Goal: Task Accomplishment & Management: Manage account settings

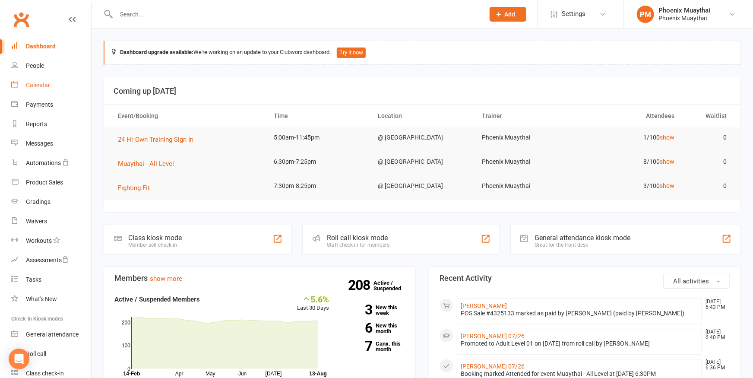
click at [40, 84] on div "Calendar" at bounding box center [38, 85] width 24 height 7
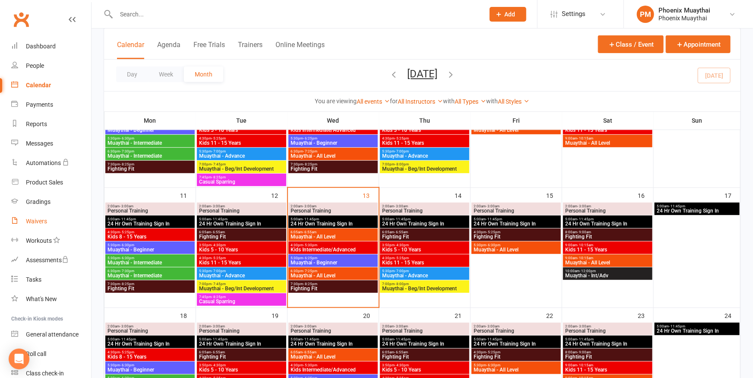
scroll to position [237, 0]
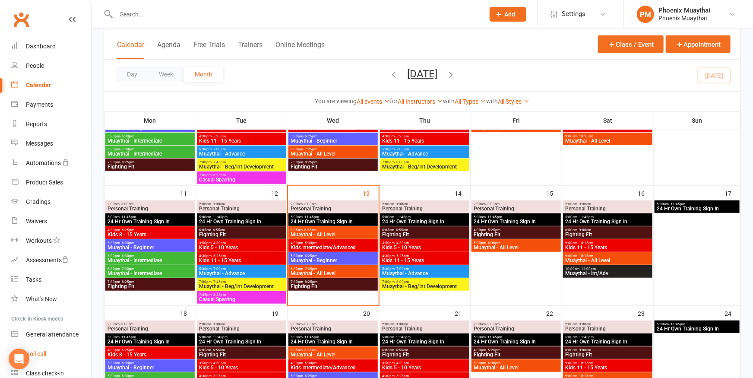
click at [37, 355] on div "Roll call" at bounding box center [36, 353] width 20 height 7
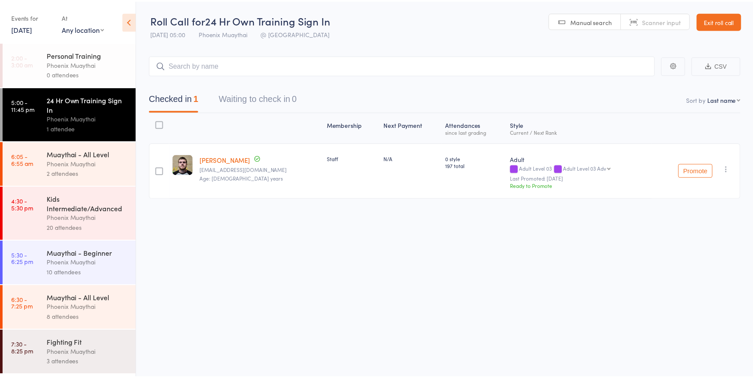
scroll to position [1, 0]
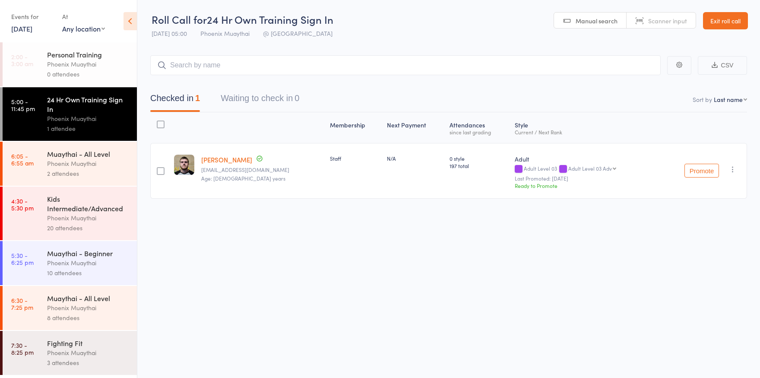
click at [85, 302] on div "Muaythai - All Level" at bounding box center [88, 297] width 82 height 9
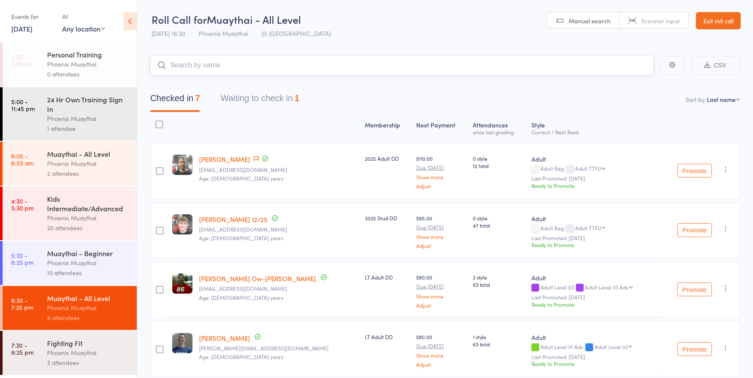
click at [260, 100] on button "Waiting to check in 1" at bounding box center [260, 100] width 79 height 23
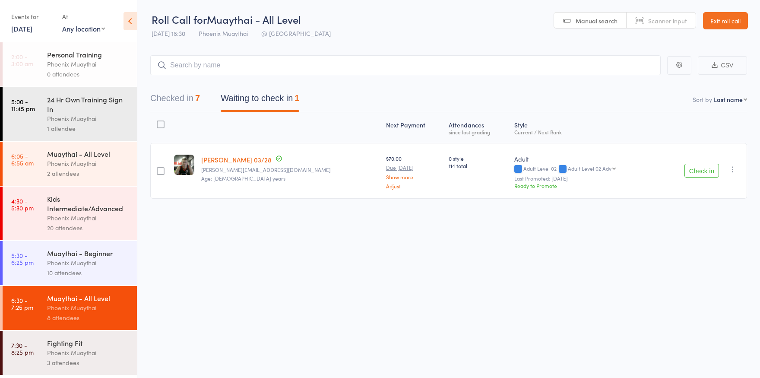
click at [710, 173] on button "Check in" at bounding box center [701, 171] width 35 height 14
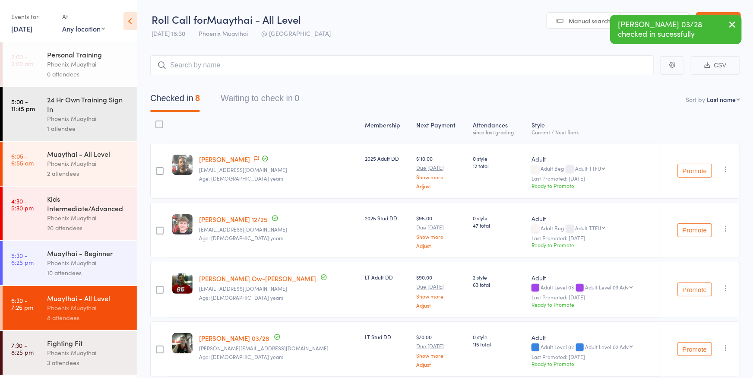
scroll to position [1, 0]
click at [83, 267] on div "Phoenix Muaythai" at bounding box center [88, 263] width 82 height 10
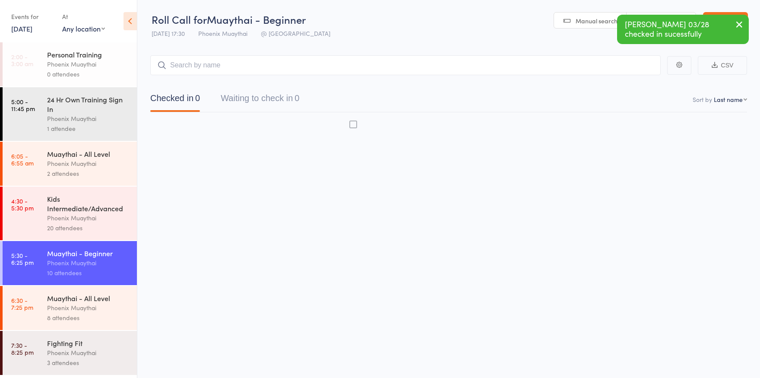
click at [71, 313] on div "Phoenix Muaythai" at bounding box center [88, 308] width 82 height 10
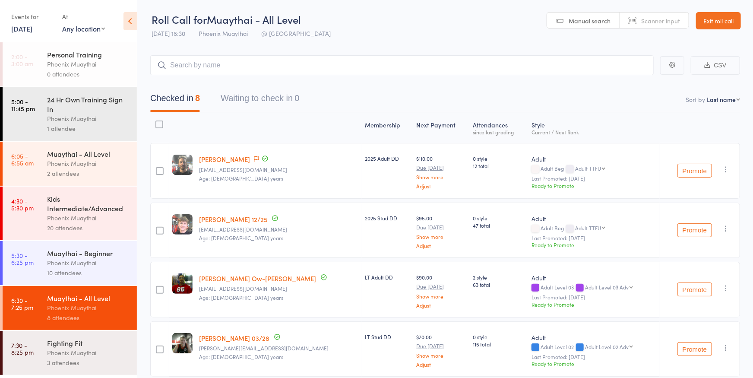
select select "0"
click option "First name" at bounding box center [0, 0] width 0 height 0
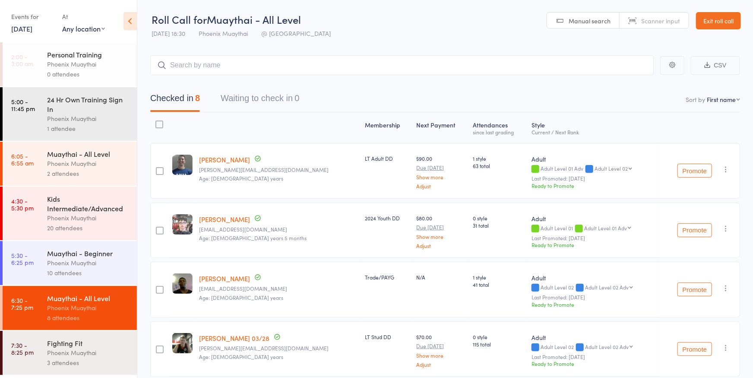
drag, startPoint x: 716, startPoint y: 20, endPoint x: 332, endPoint y: 137, distance: 400.8
click at [716, 20] on link "Exit roll call" at bounding box center [718, 20] width 45 height 17
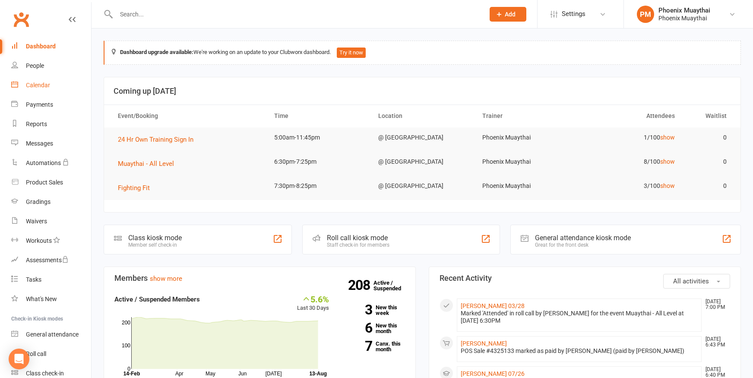
click at [41, 83] on div "Calendar" at bounding box center [38, 85] width 24 height 7
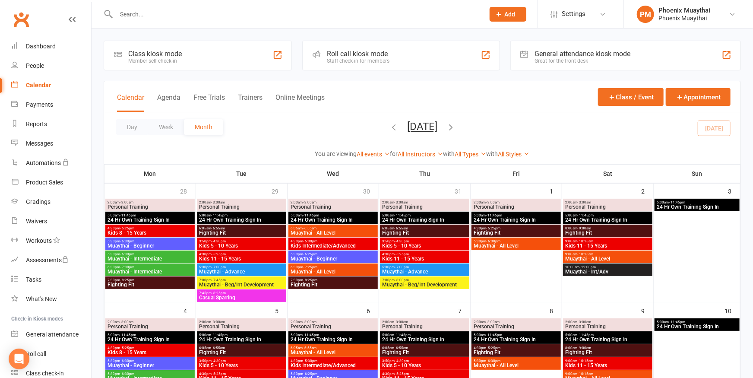
scroll to position [237, 0]
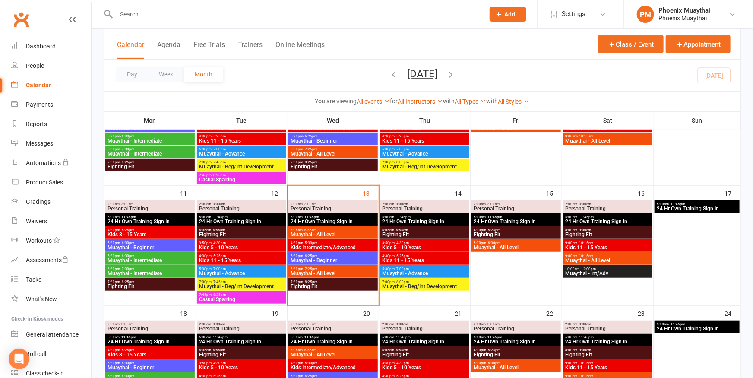
click at [389, 70] on icon "button" at bounding box center [393, 73] width 9 height 9
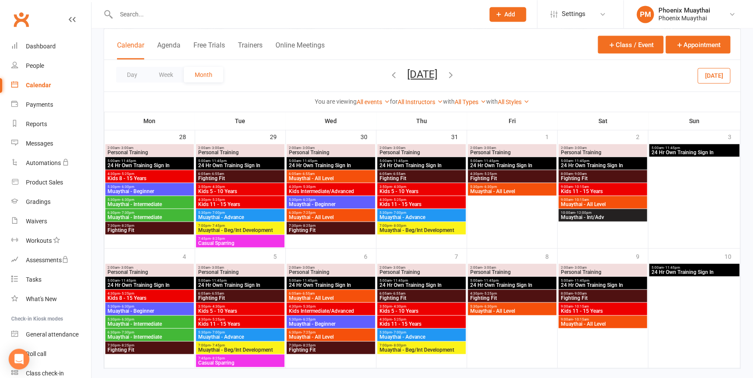
scroll to position [508, 0]
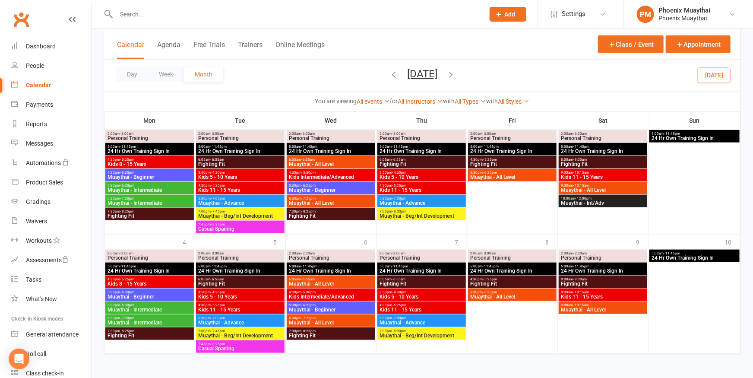
click at [455, 75] on icon "button" at bounding box center [450, 73] width 9 height 9
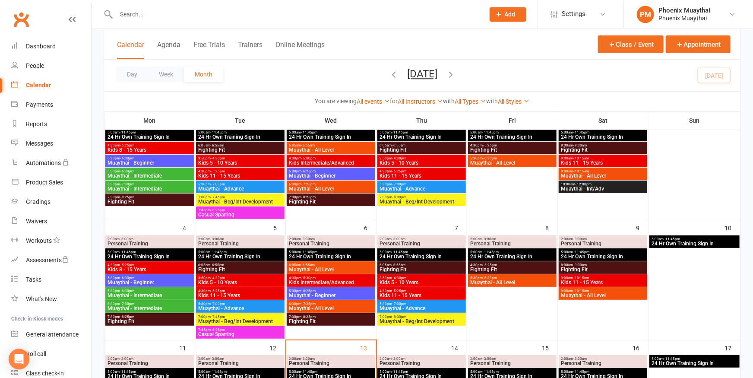
scroll to position [44, 0]
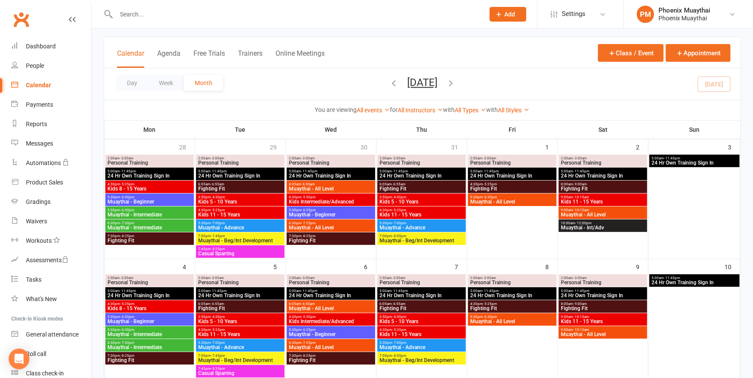
click at [389, 81] on icon "button" at bounding box center [393, 82] width 9 height 9
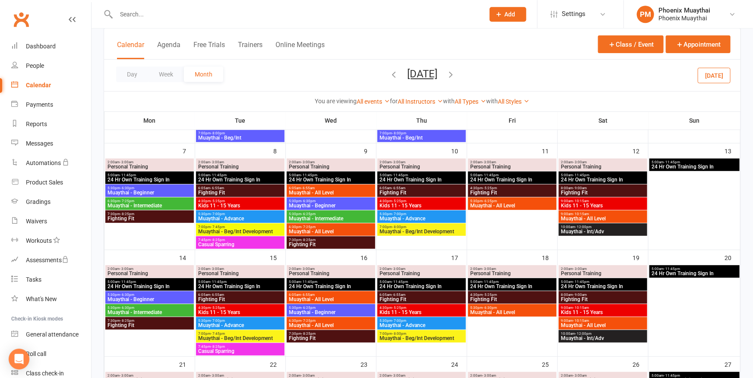
scroll to position [142, 0]
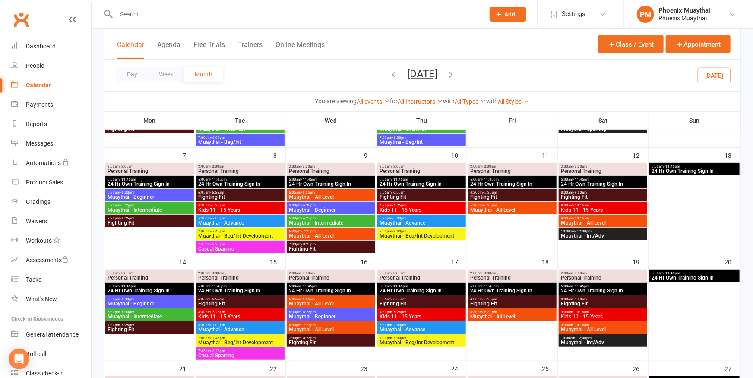
click at [305, 219] on span "- 6:25pm" at bounding box center [308, 218] width 14 height 4
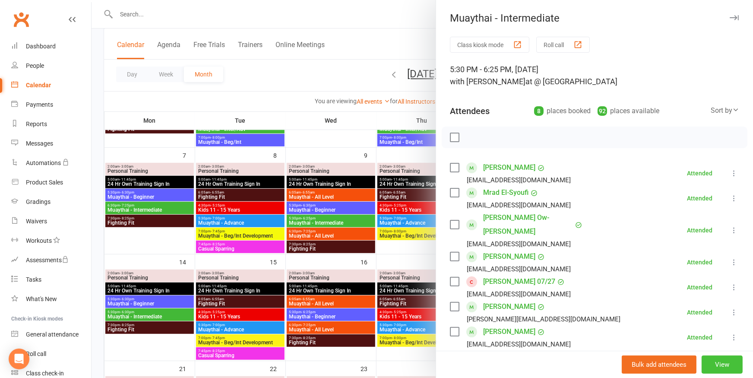
click at [701, 362] on button "View" at bounding box center [721, 364] width 41 height 18
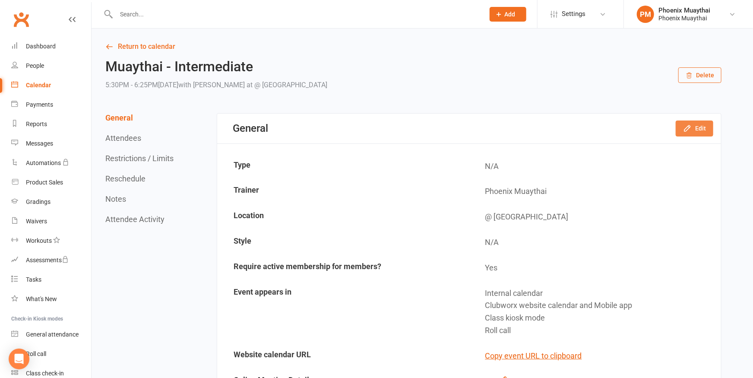
click at [703, 127] on button "Edit" at bounding box center [695, 128] width 38 height 16
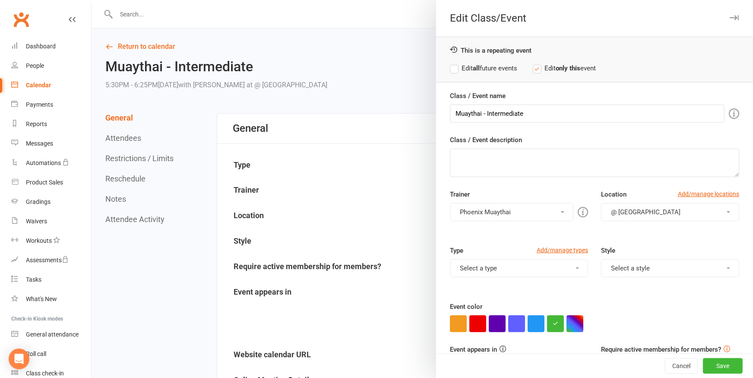
click at [536, 67] on label "Edit only this event" at bounding box center [564, 68] width 63 height 10
click at [452, 71] on label "Edit all future events" at bounding box center [483, 68] width 67 height 10
click at [707, 364] on button "Save" at bounding box center [723, 366] width 40 height 16
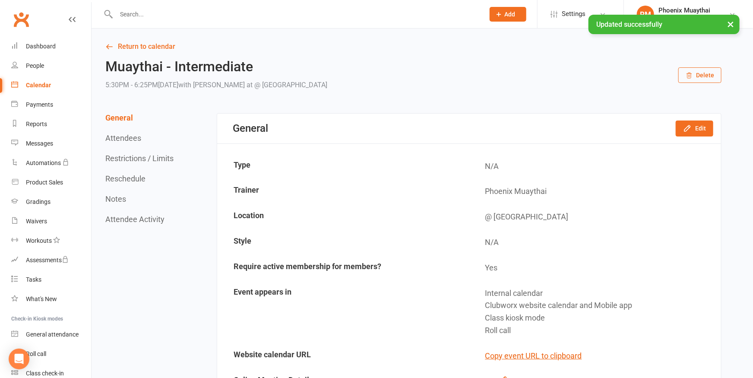
click at [730, 22] on button "×" at bounding box center [731, 24] width 16 height 19
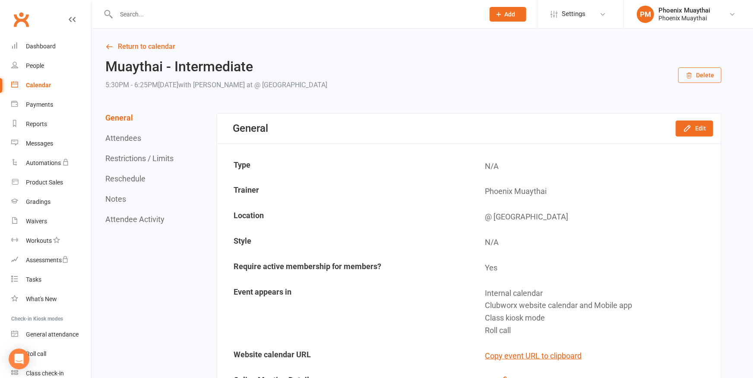
click at [38, 86] on div "Calendar" at bounding box center [38, 85] width 25 height 7
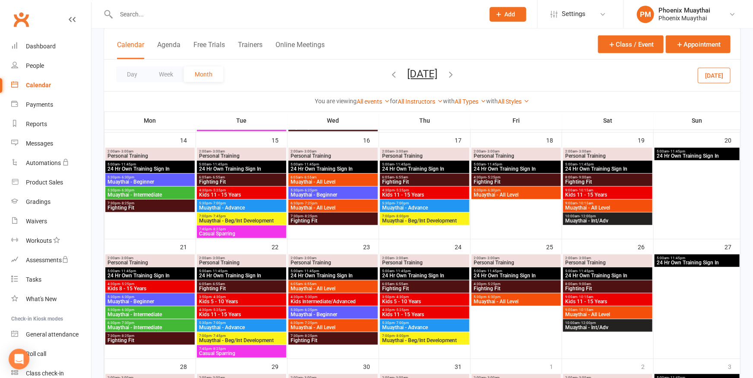
scroll to position [190, 0]
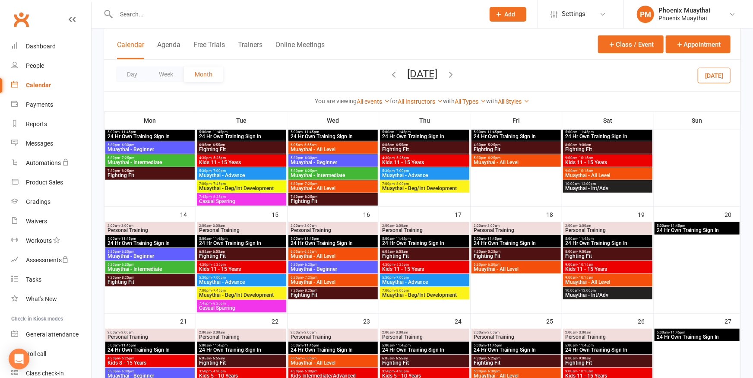
click at [309, 173] on span "Muaythai - Intermediate" at bounding box center [333, 175] width 86 height 5
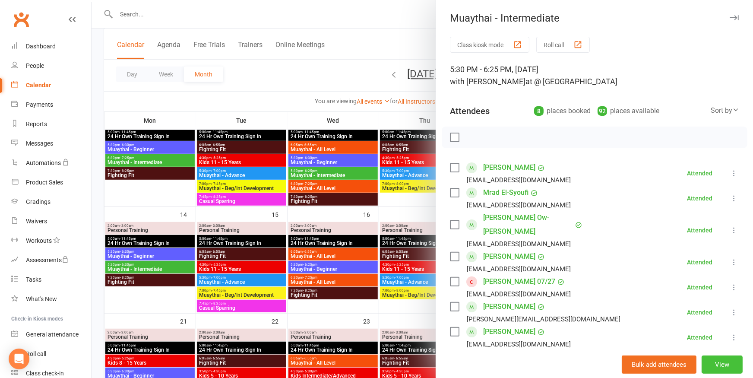
click at [702, 360] on button "View" at bounding box center [721, 364] width 41 height 18
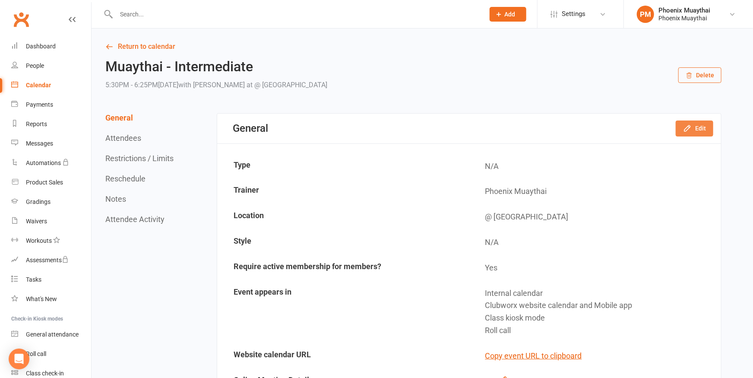
click at [695, 127] on button "Edit" at bounding box center [695, 128] width 38 height 16
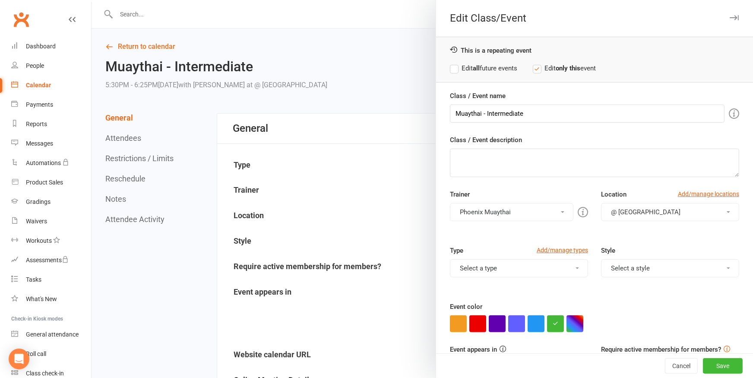
click at [451, 65] on label "Edit all future events" at bounding box center [483, 68] width 67 height 10
drag, startPoint x: 448, startPoint y: 66, endPoint x: 466, endPoint y: 73, distance: 19.8
click at [450, 66] on label "Edit all future events" at bounding box center [483, 68] width 67 height 10
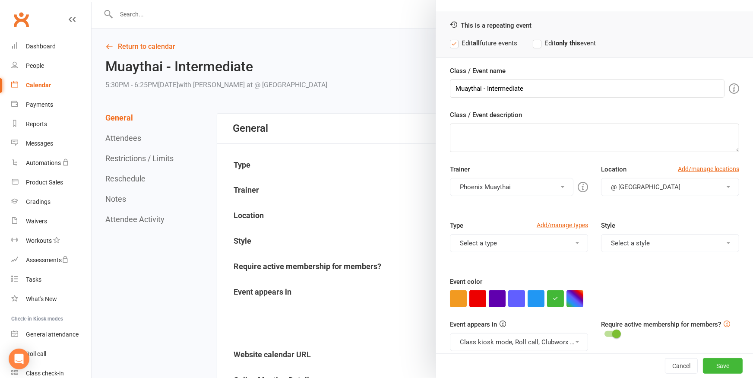
scroll to position [34, 0]
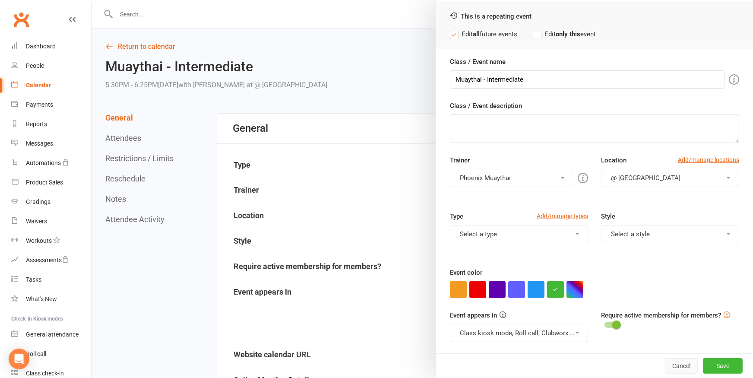
click at [671, 366] on button "Cancel" at bounding box center [681, 366] width 33 height 16
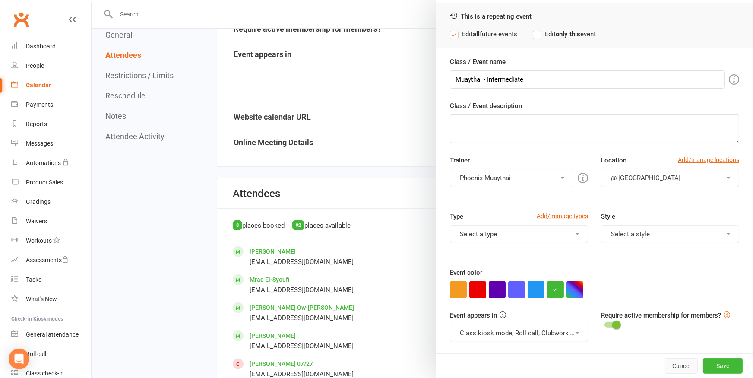
scroll to position [0, 0]
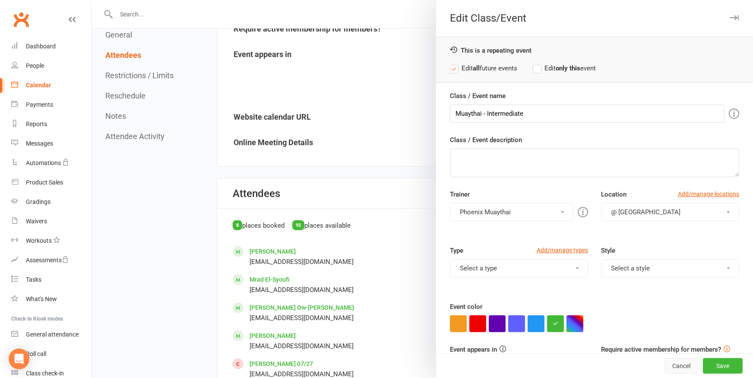
click at [668, 364] on button "Cancel" at bounding box center [681, 366] width 33 height 16
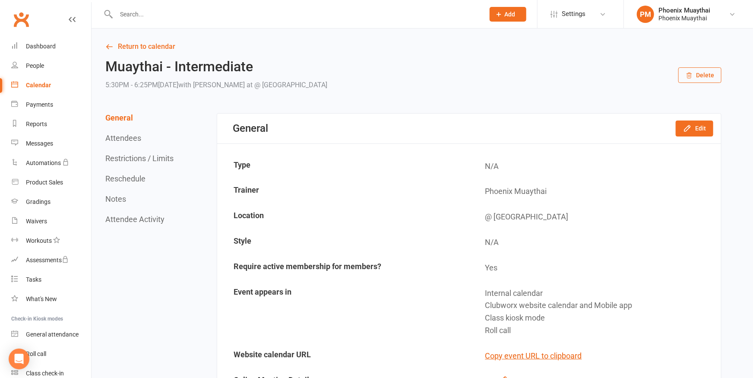
click at [34, 85] on div "Calendar" at bounding box center [38, 85] width 25 height 7
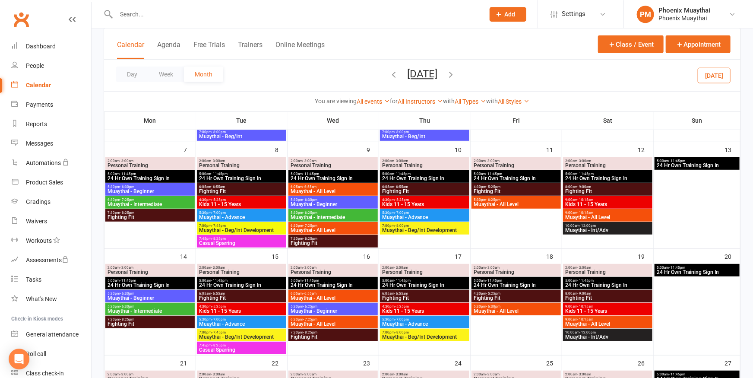
scroll to position [142, 0]
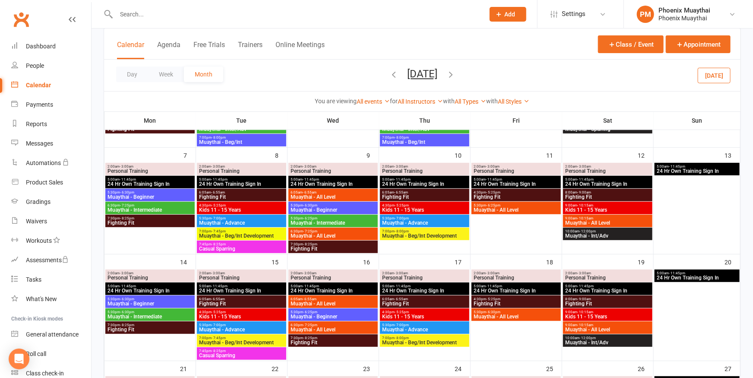
click at [297, 219] on span "5:30pm - 6:25pm" at bounding box center [333, 218] width 86 height 4
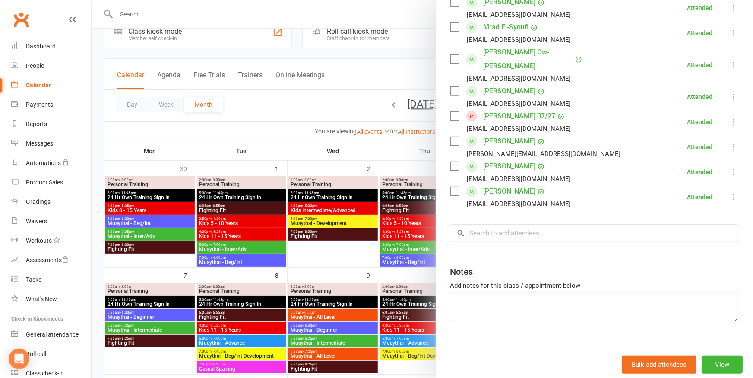
scroll to position [0, 0]
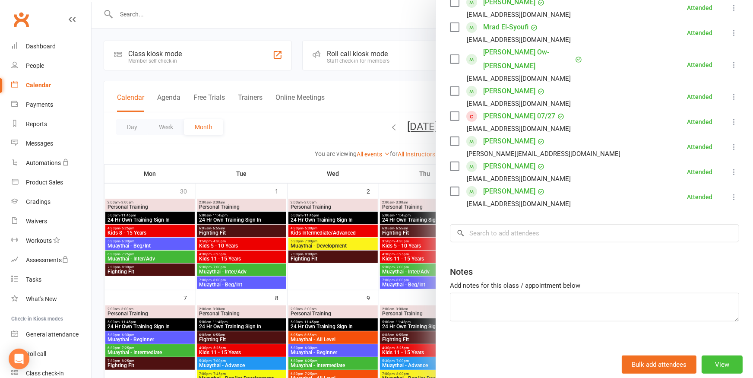
click at [703, 363] on button "View" at bounding box center [721, 364] width 41 height 18
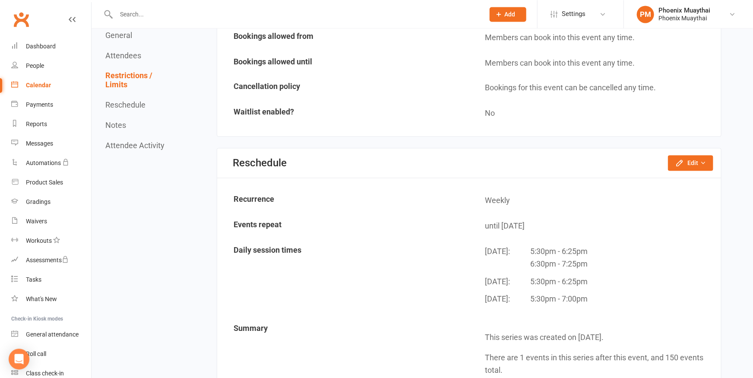
scroll to position [855, 0]
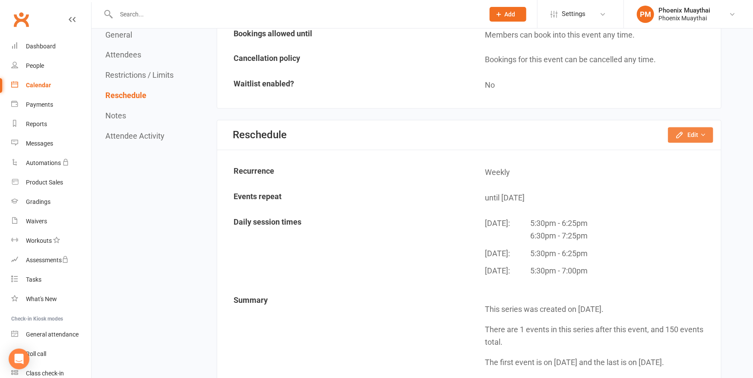
click at [683, 136] on icon "button" at bounding box center [679, 135] width 9 height 9
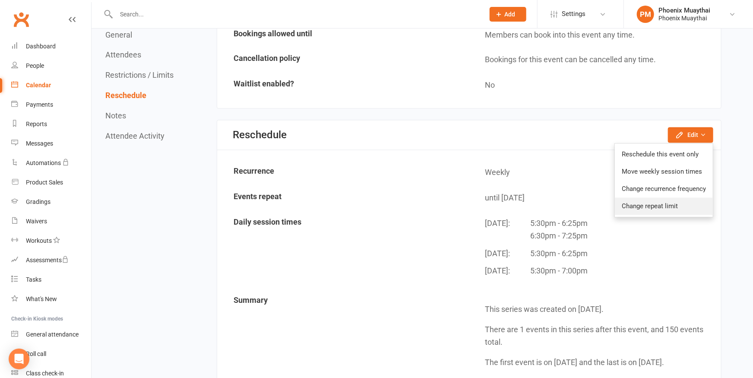
click at [654, 207] on link "Change repeat limit" at bounding box center [664, 206] width 98 height 17
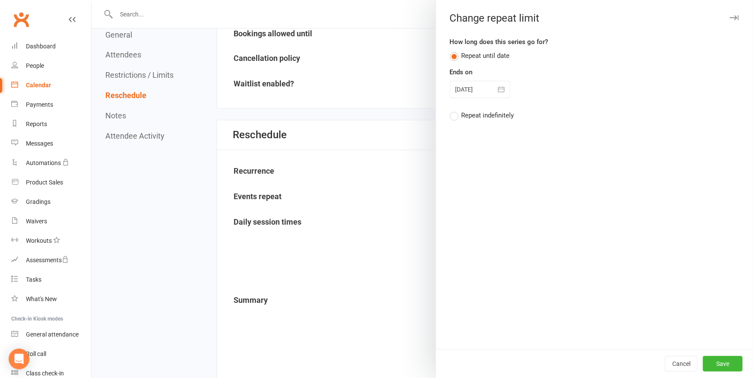
click at [451, 117] on label "Repeat indefinitely" at bounding box center [482, 115] width 64 height 10
click at [451, 110] on input "Repeat indefinitely" at bounding box center [453, 110] width 6 height 0
click at [710, 364] on button "Save" at bounding box center [723, 364] width 40 height 16
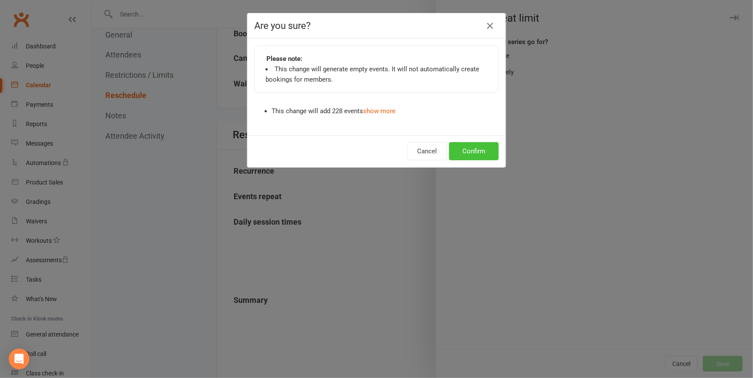
drag, startPoint x: 467, startPoint y: 147, endPoint x: 484, endPoint y: 222, distance: 76.6
click at [467, 147] on button "Confirm" at bounding box center [474, 151] width 50 height 18
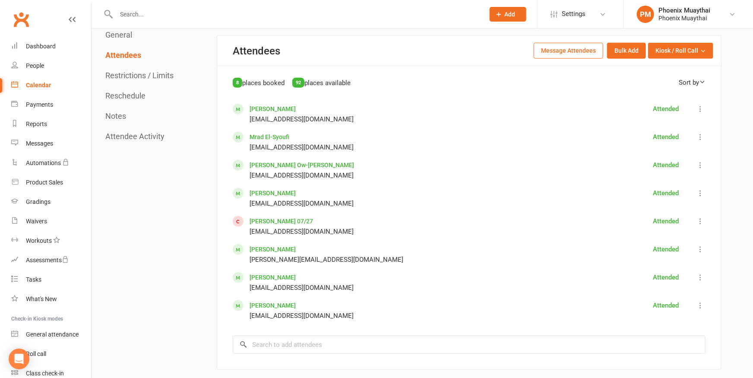
scroll to position [142, 0]
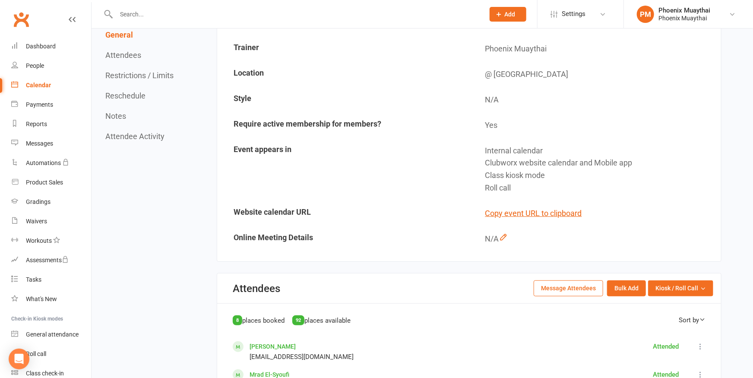
drag, startPoint x: 37, startPoint y: 83, endPoint x: 202, endPoint y: 136, distance: 173.4
click at [38, 83] on div "Calendar" at bounding box center [38, 85] width 25 height 7
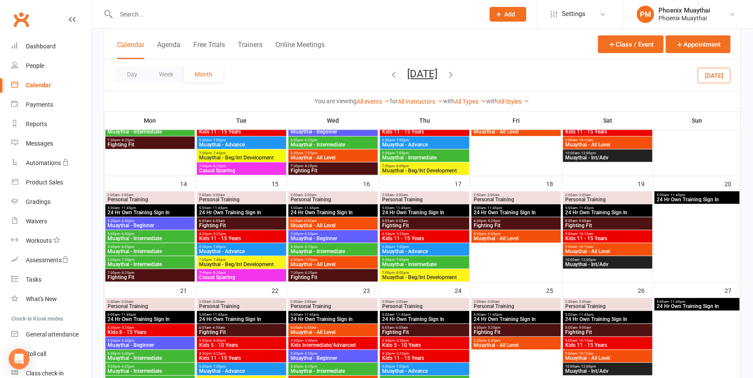
scroll to position [190, 0]
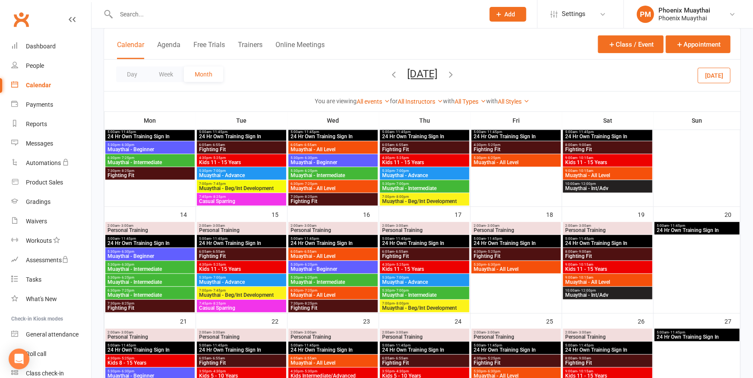
click at [136, 265] on span "5:30pm - 6:30pm" at bounding box center [150, 264] width 86 height 4
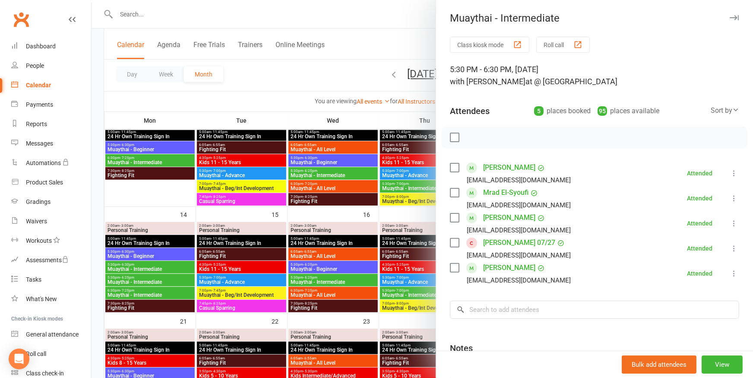
click at [161, 278] on div at bounding box center [422, 189] width 661 height 378
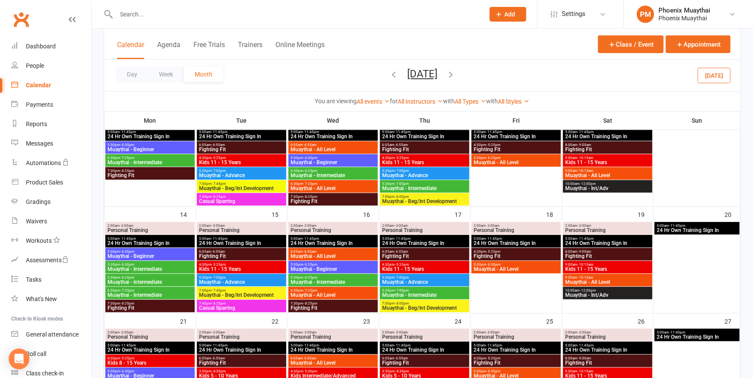
click at [162, 278] on span "5:30pm - 6:25pm" at bounding box center [150, 277] width 86 height 4
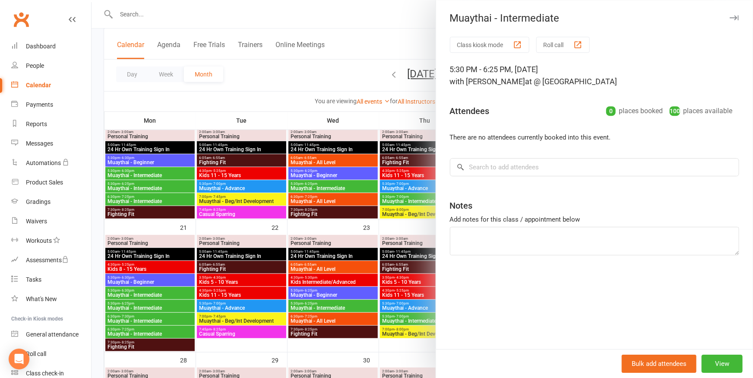
scroll to position [285, 0]
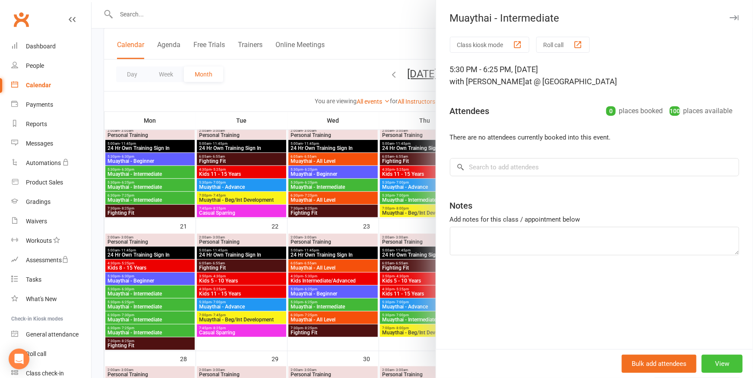
click at [714, 364] on button "View" at bounding box center [721, 363] width 41 height 18
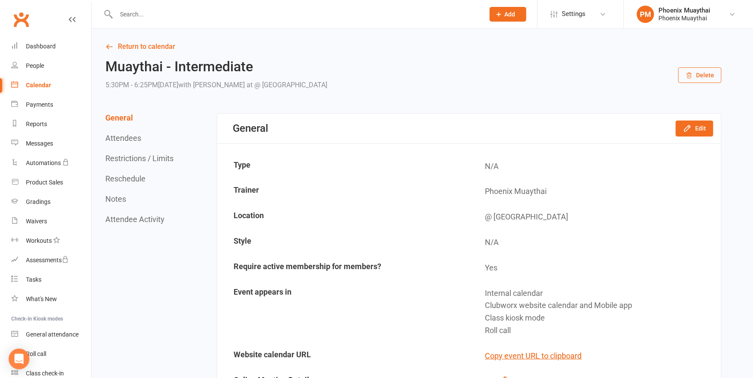
click at [696, 76] on button "Delete" at bounding box center [699, 75] width 43 height 16
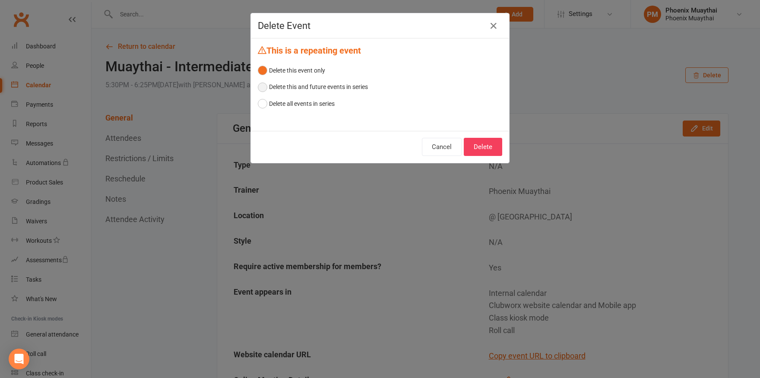
click at [272, 86] on button "Delete this and future events in series" at bounding box center [313, 87] width 110 height 16
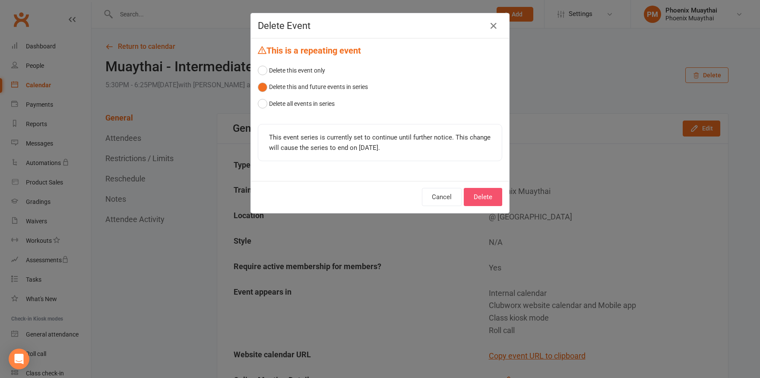
click at [482, 199] on button "Delete" at bounding box center [483, 197] width 38 height 18
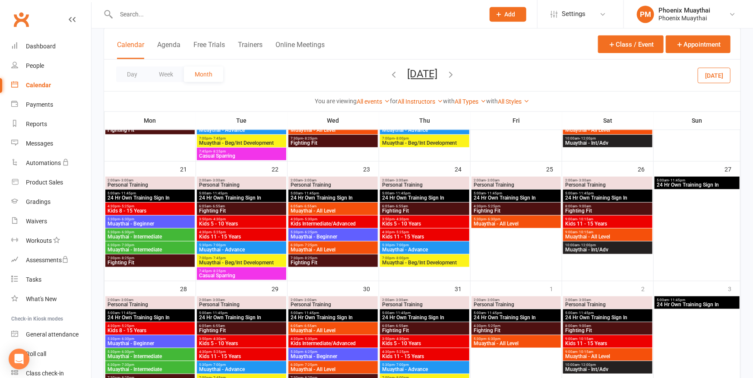
scroll to position [332, 0]
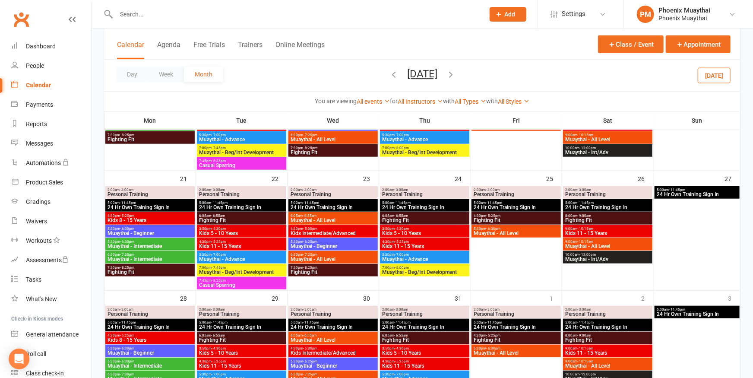
click at [124, 255] on span "- 7:30pm" at bounding box center [127, 255] width 14 height 4
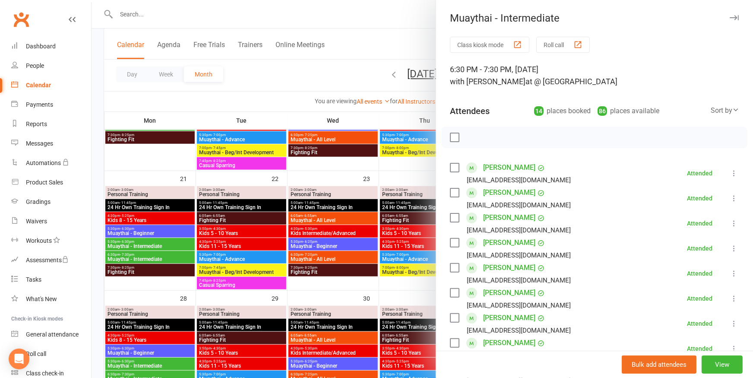
click at [267, 91] on div at bounding box center [422, 189] width 661 height 378
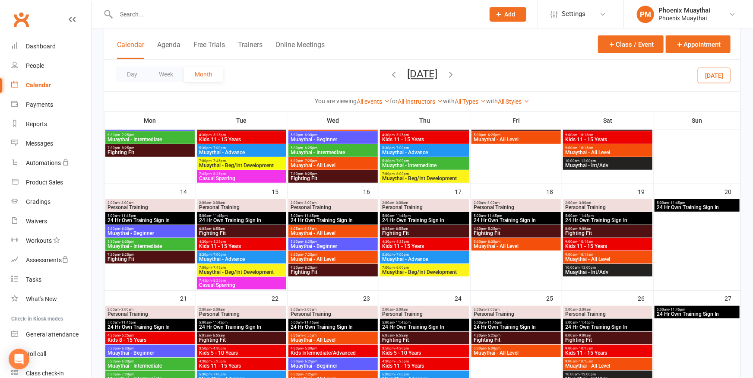
scroll to position [190, 0]
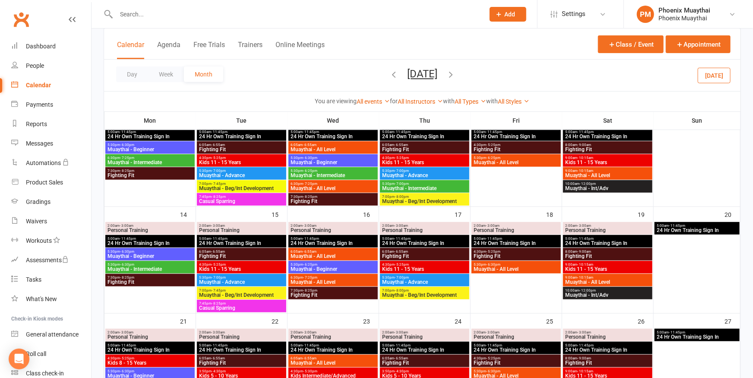
click at [323, 172] on span "5:30pm - 6:25pm" at bounding box center [333, 171] width 86 height 4
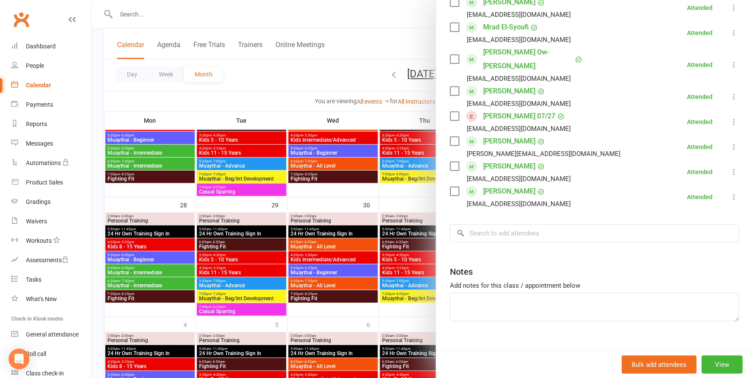
scroll to position [427, 0]
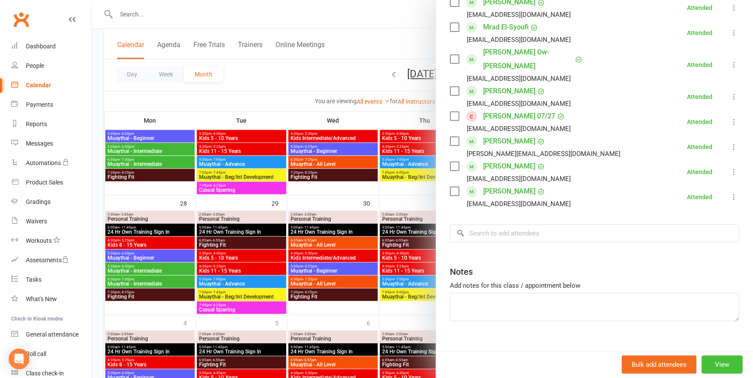
click at [703, 363] on button "View" at bounding box center [721, 364] width 41 height 18
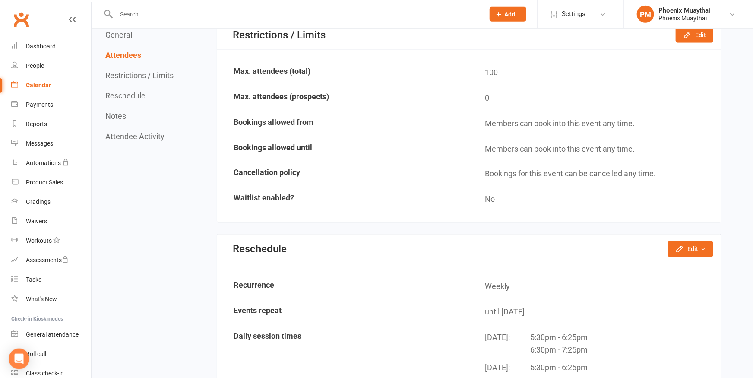
scroll to position [807, 0]
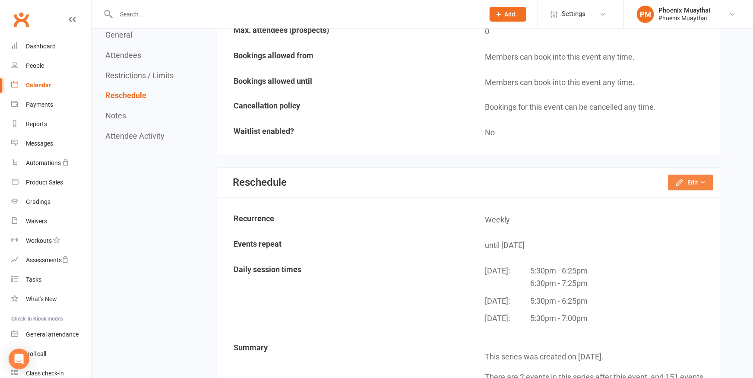
click at [682, 181] on icon "button" at bounding box center [679, 182] width 9 height 9
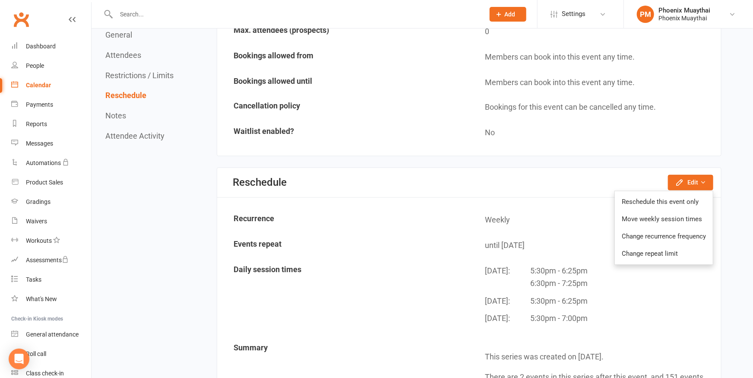
click at [629, 254] on link "Change repeat limit" at bounding box center [664, 253] width 98 height 17
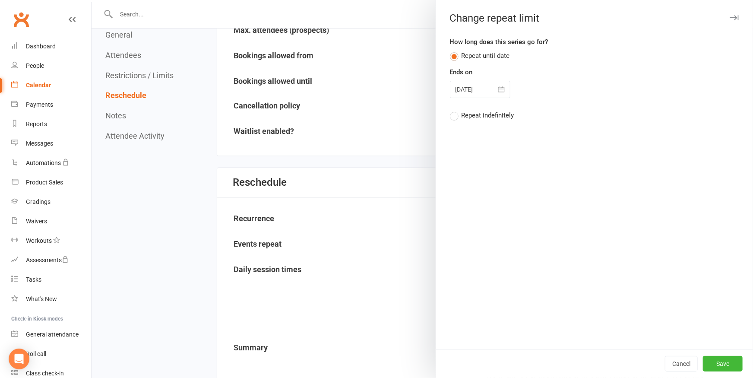
click at [455, 115] on label "Repeat indefinitely" at bounding box center [482, 115] width 64 height 10
click at [455, 110] on input "Repeat indefinitely" at bounding box center [453, 110] width 6 height 0
click at [722, 366] on button "Save" at bounding box center [723, 364] width 40 height 16
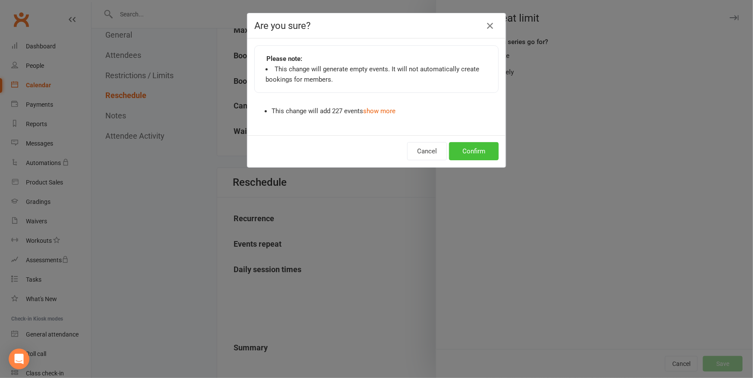
click at [471, 152] on button "Confirm" at bounding box center [474, 151] width 50 height 18
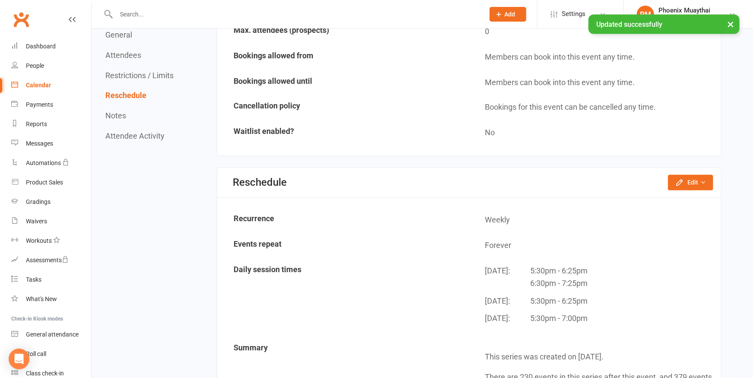
click at [40, 85] on div "Calendar" at bounding box center [38, 85] width 25 height 7
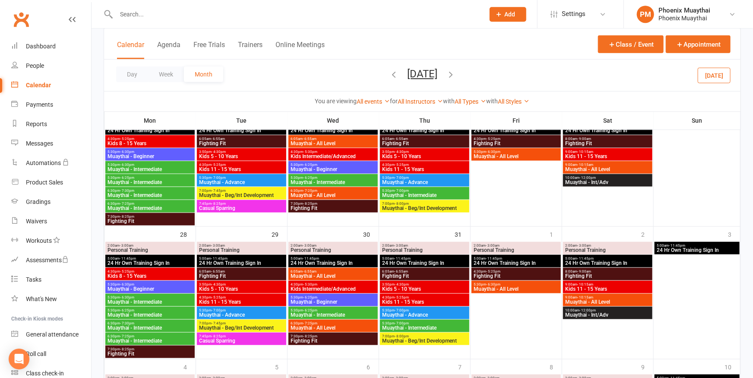
scroll to position [357, 0]
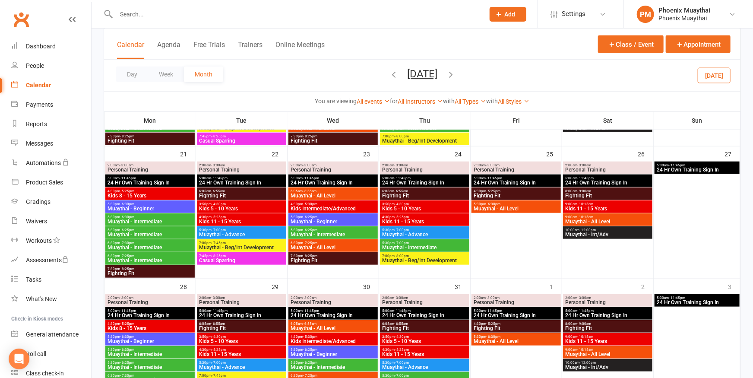
click at [316, 225] on div "5:30pm - 6:25pm Muaythai - Beginner" at bounding box center [332, 219] width 89 height 13
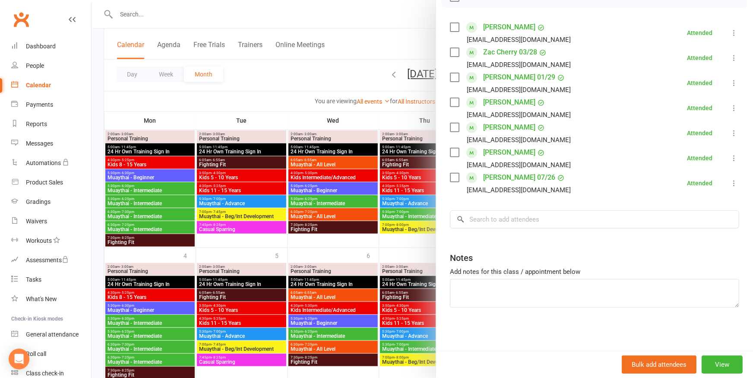
scroll to position [547, 0]
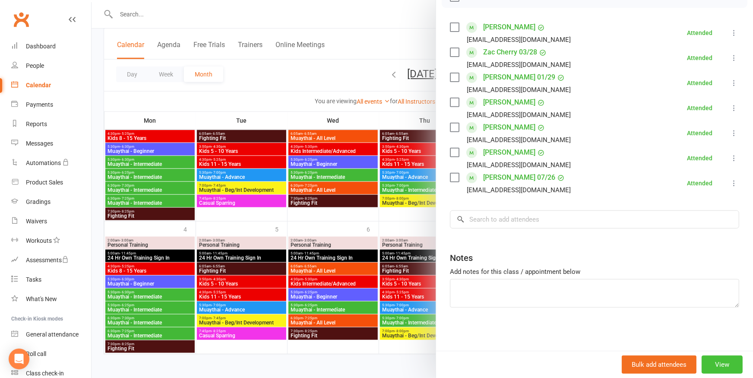
click at [704, 364] on button "View" at bounding box center [721, 364] width 41 height 18
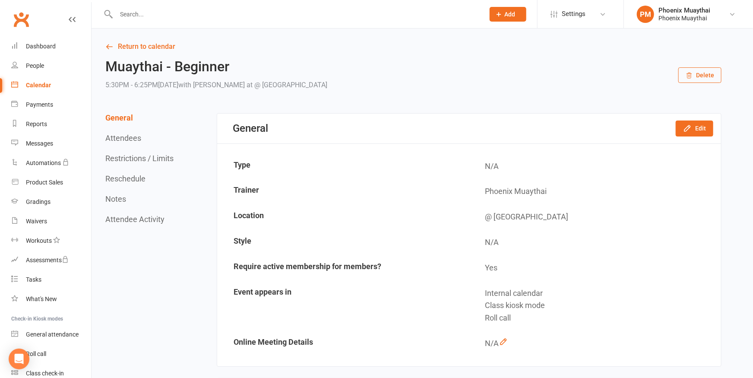
click at [38, 85] on div "Calendar" at bounding box center [38, 85] width 25 height 7
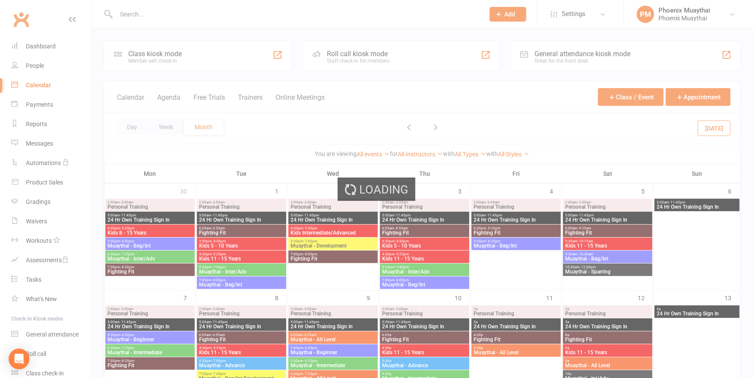
scroll to position [190, 0]
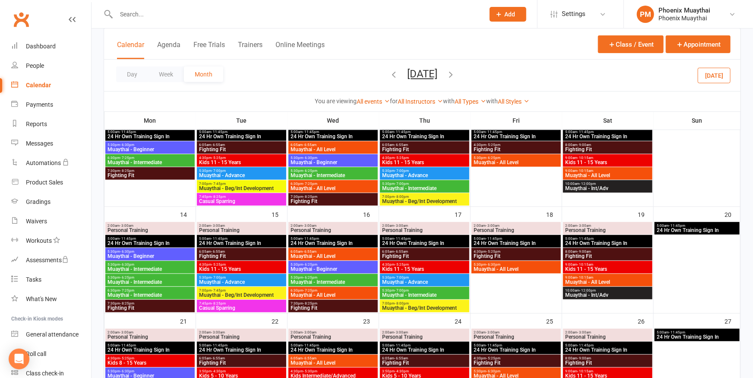
click at [144, 264] on span "5:30pm - 6:30pm" at bounding box center [150, 264] width 86 height 4
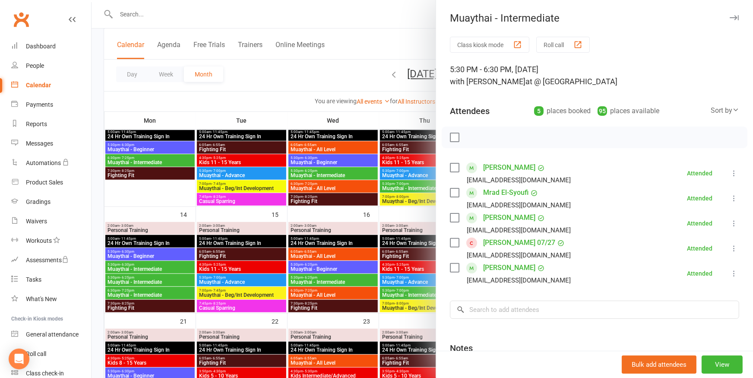
click at [135, 281] on div at bounding box center [422, 189] width 661 height 378
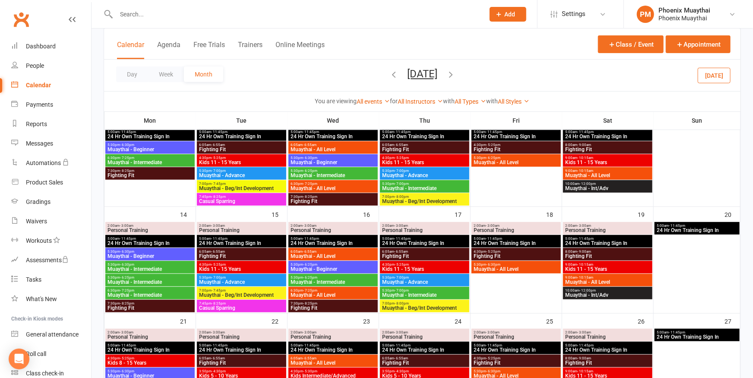
click at [130, 278] on span "- 6:25pm" at bounding box center [127, 277] width 14 height 4
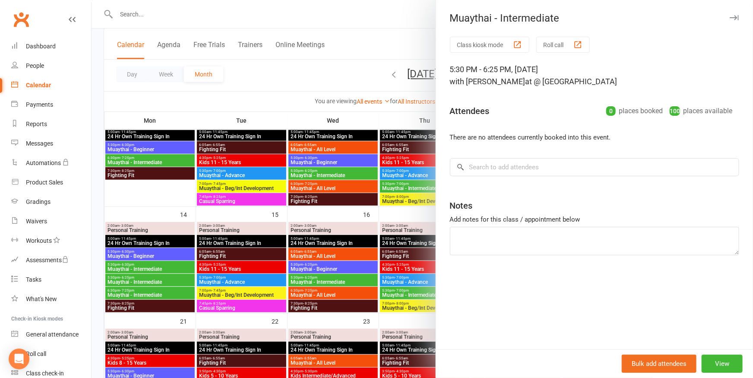
click at [125, 293] on div at bounding box center [422, 189] width 661 height 378
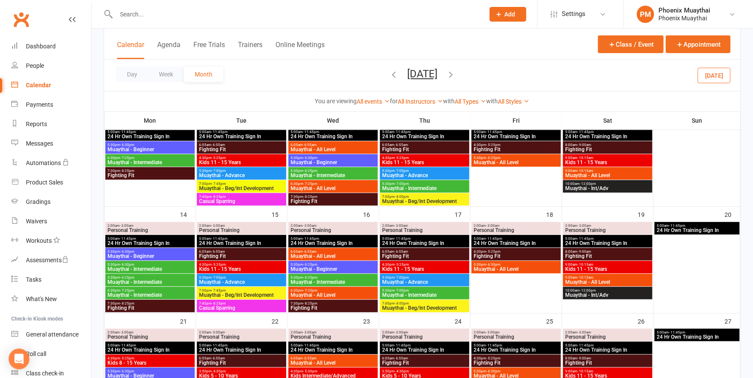
click at [125, 293] on span "Muaythai - Intermediate" at bounding box center [150, 294] width 86 height 5
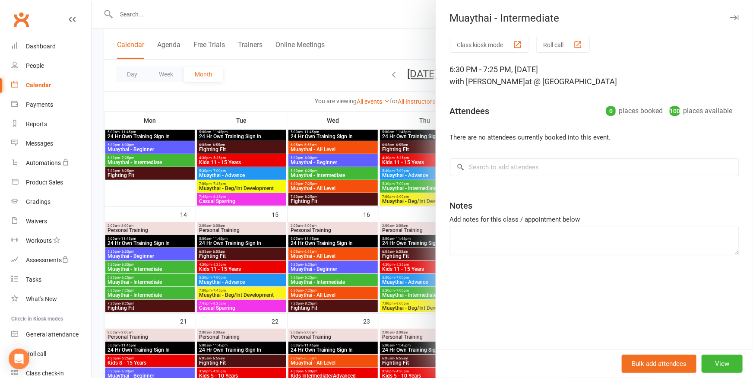
click at [133, 276] on div at bounding box center [422, 189] width 661 height 378
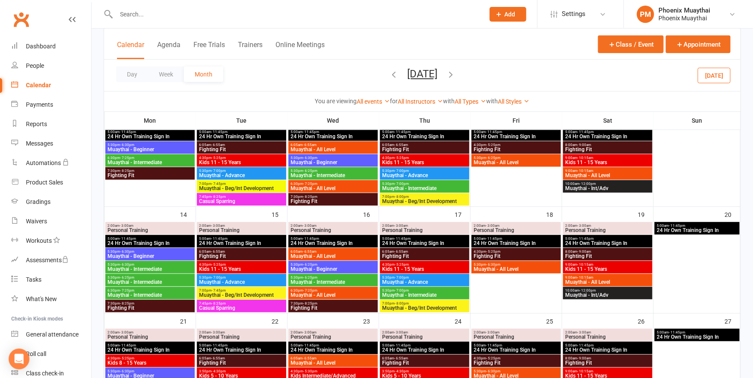
click at [120, 291] on span "- 7:25pm" at bounding box center [127, 290] width 14 height 4
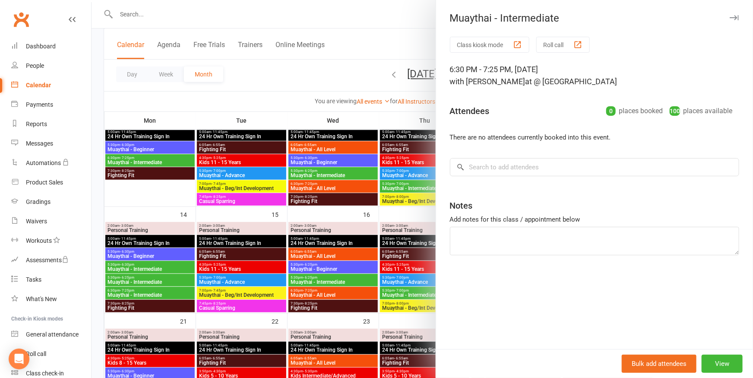
click at [134, 194] on div at bounding box center [422, 189] width 661 height 378
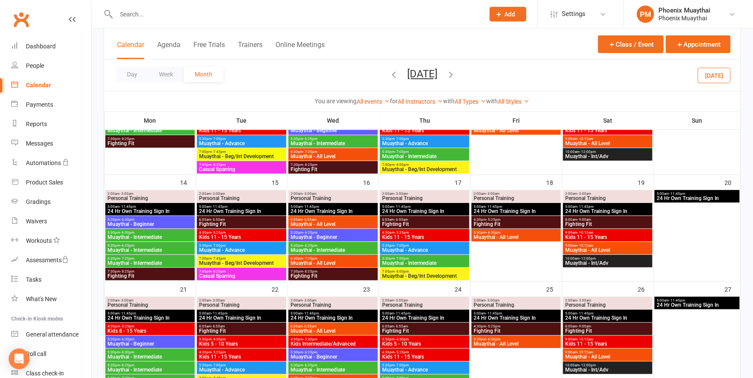
scroll to position [237, 0]
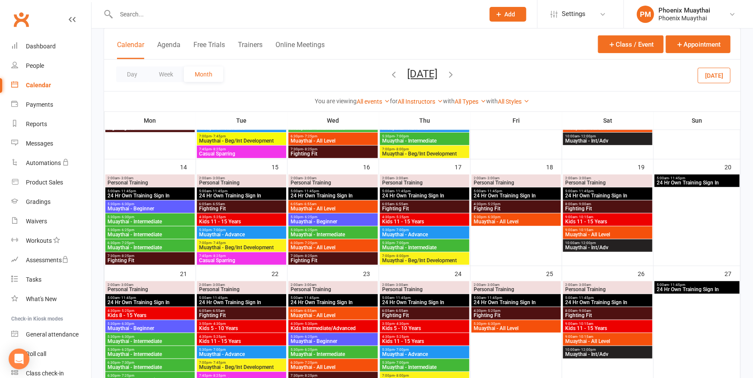
click at [127, 218] on span "- 6:30pm" at bounding box center [127, 217] width 14 height 4
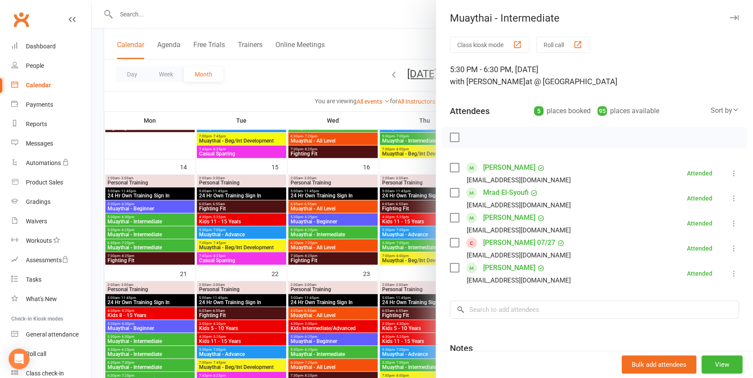
click at [120, 232] on div at bounding box center [422, 189] width 661 height 378
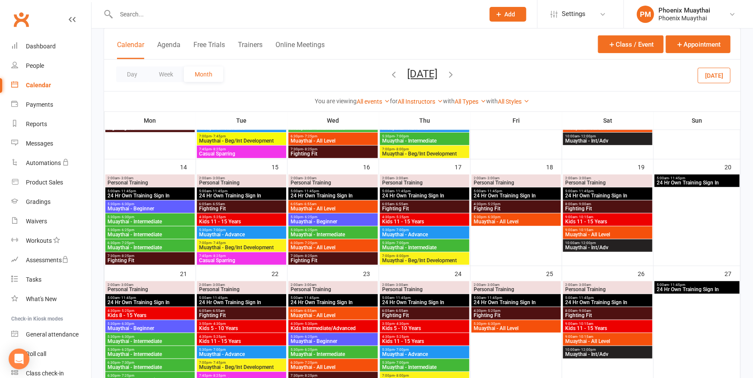
click at [120, 232] on span "Muaythai - Intermediate" at bounding box center [150, 234] width 86 height 5
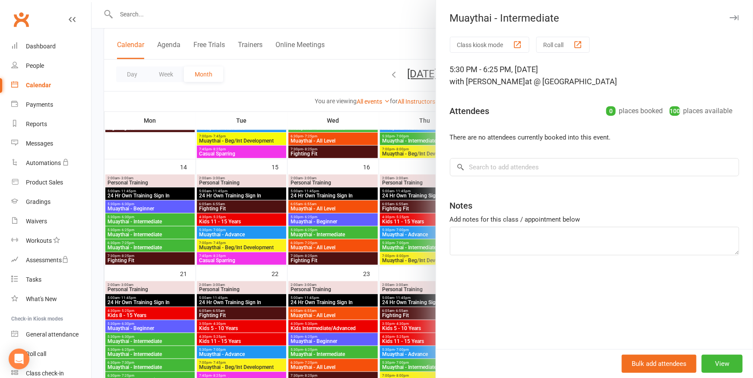
scroll to position [285, 0]
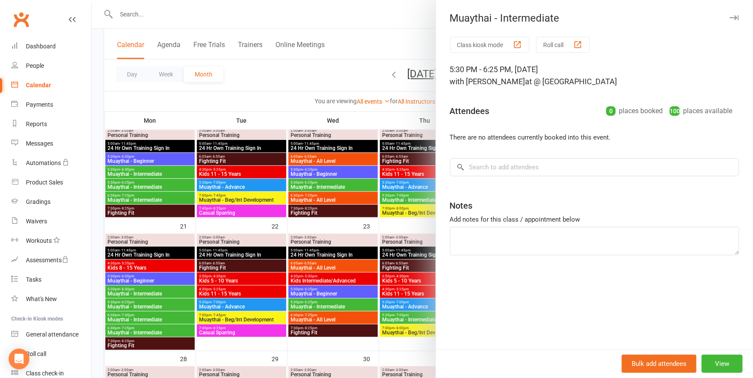
click at [172, 205] on div at bounding box center [422, 189] width 661 height 378
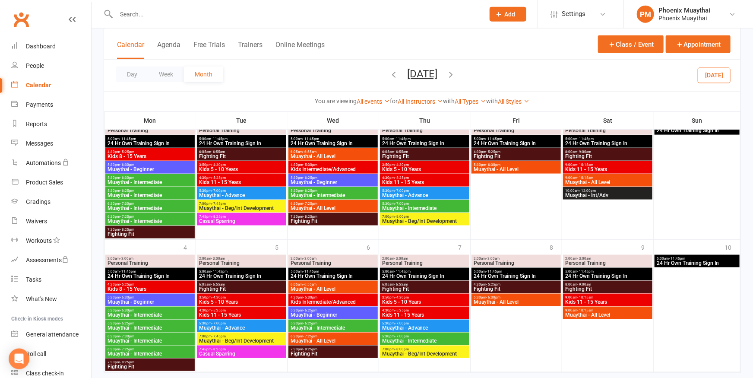
scroll to position [547, 0]
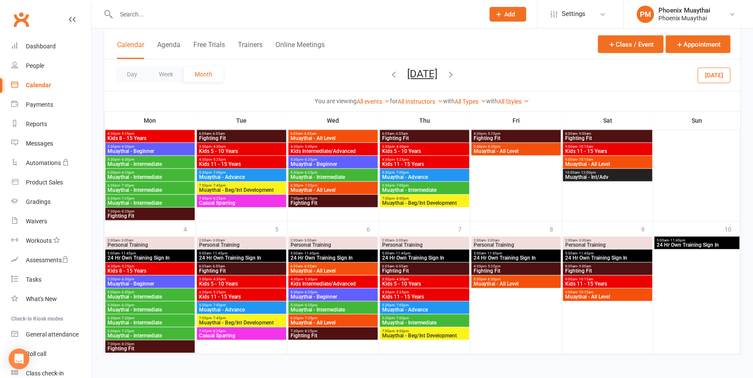
click at [455, 71] on icon "button" at bounding box center [450, 73] width 9 height 9
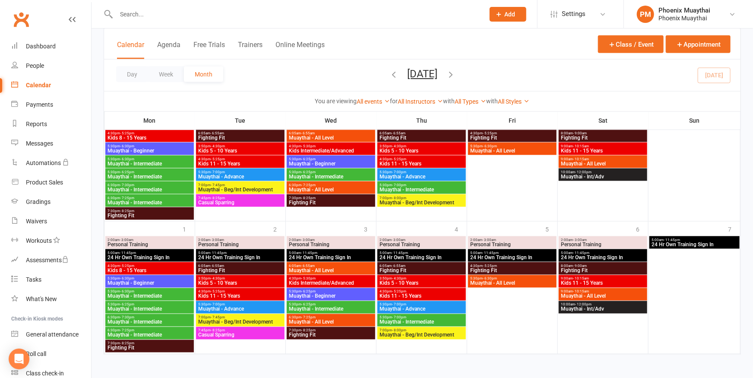
scroll to position [0, 0]
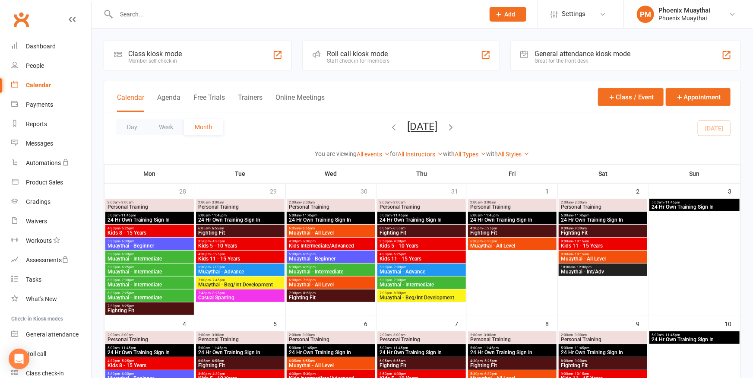
click at [389, 127] on icon "button" at bounding box center [393, 126] width 9 height 9
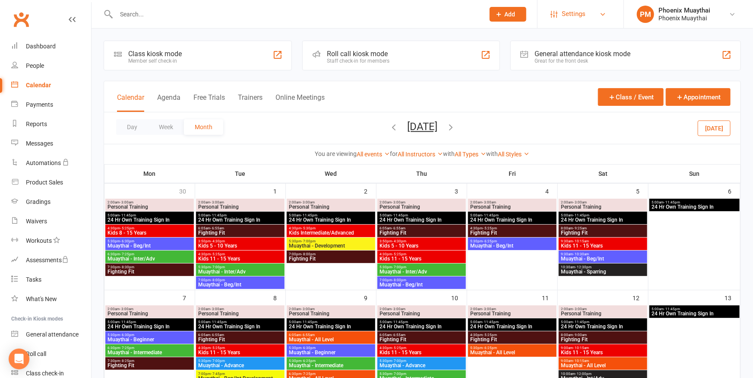
click at [570, 13] on span "Settings" at bounding box center [574, 13] width 24 height 19
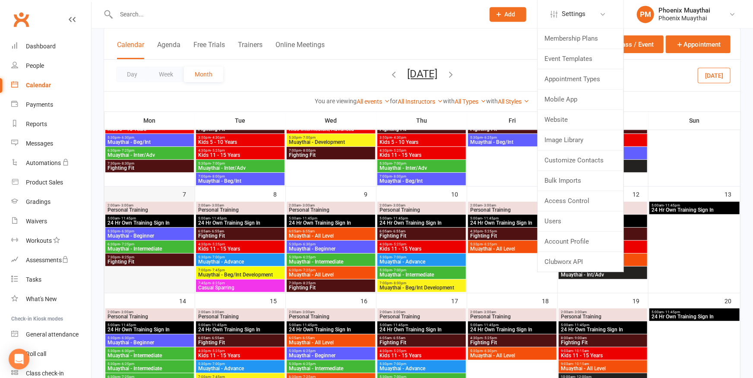
scroll to position [190, 0]
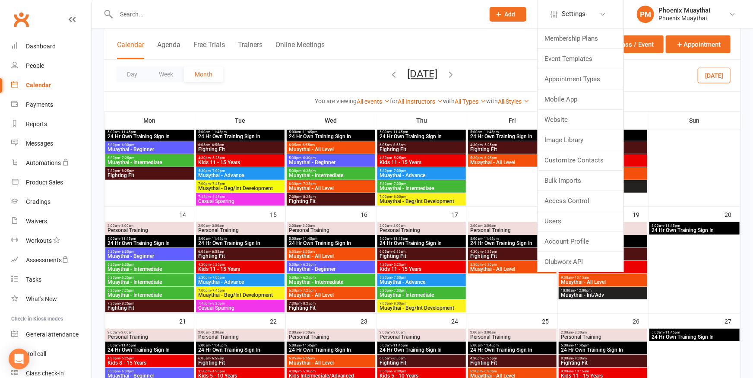
click at [291, 72] on div "Day Week Month [DATE] [DATE] Sun Mon Tue Wed Thu Fri Sat 27 28 29 30 31 01 02 0…" at bounding box center [422, 76] width 636 height 32
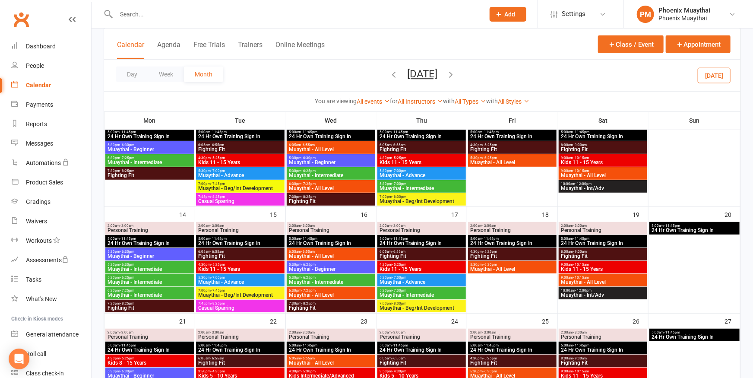
click at [129, 277] on span "- 6:25pm" at bounding box center [127, 277] width 14 height 4
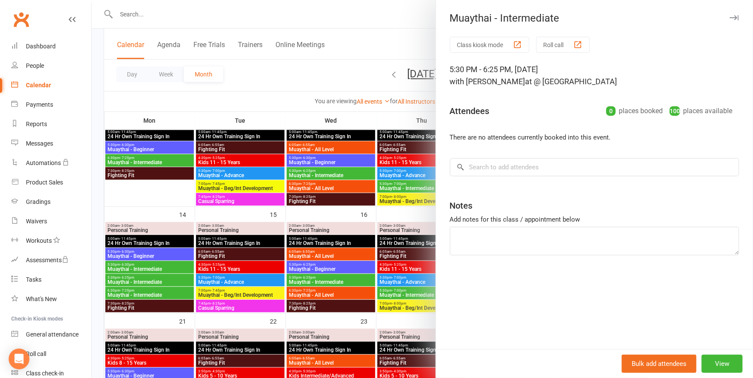
click at [129, 280] on div at bounding box center [422, 189] width 661 height 378
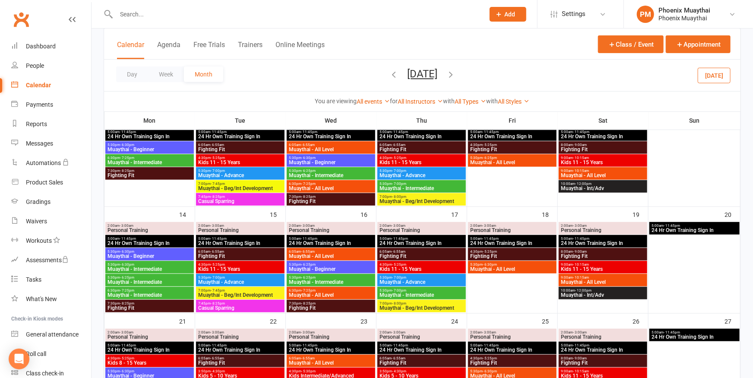
click at [129, 280] on span "Muaythai - Intermediate" at bounding box center [149, 281] width 85 height 5
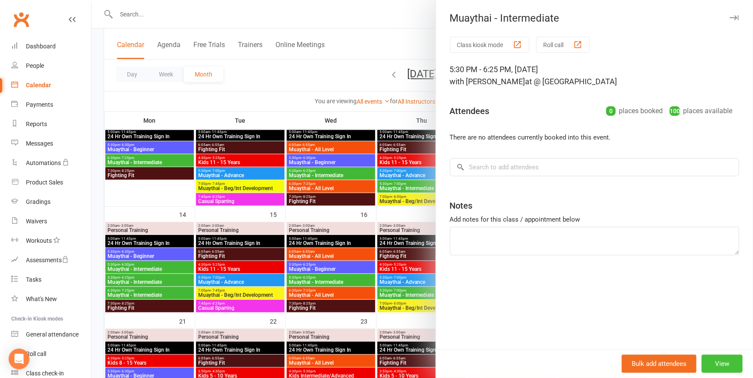
click at [720, 364] on button "View" at bounding box center [721, 363] width 41 height 18
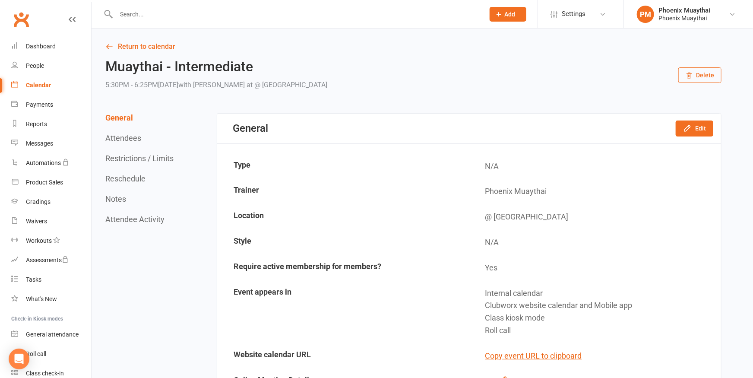
click at [696, 70] on button "Delete" at bounding box center [699, 75] width 43 height 16
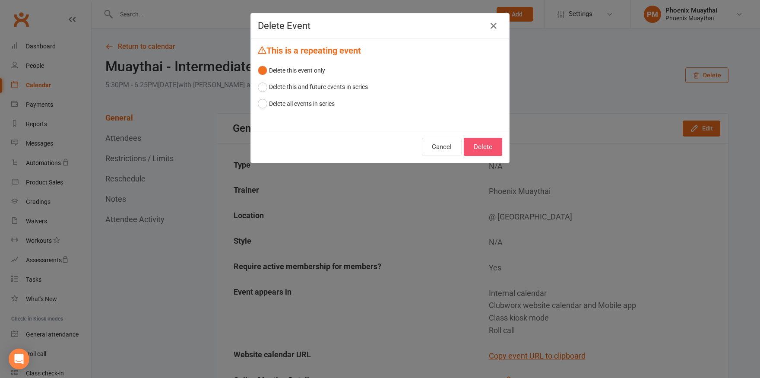
click at [483, 148] on button "Delete" at bounding box center [483, 147] width 38 height 18
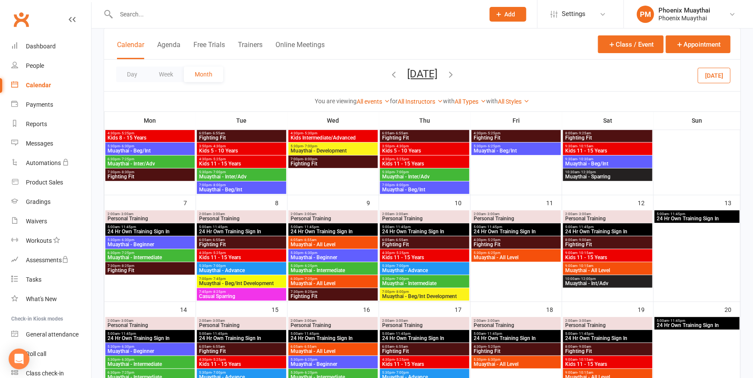
scroll to position [142, 0]
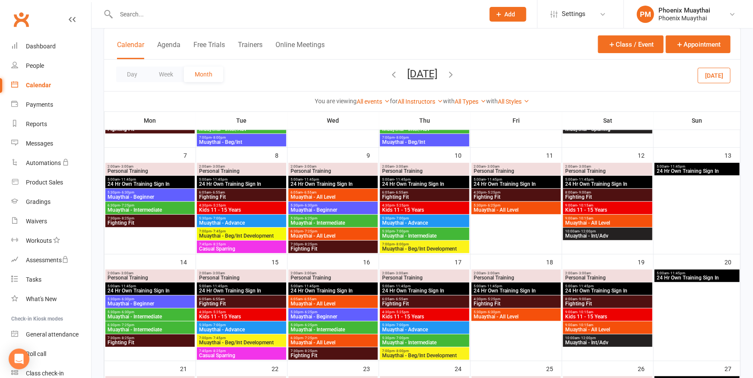
click at [146, 207] on span "Muaythai - Intermediate" at bounding box center [150, 209] width 86 height 5
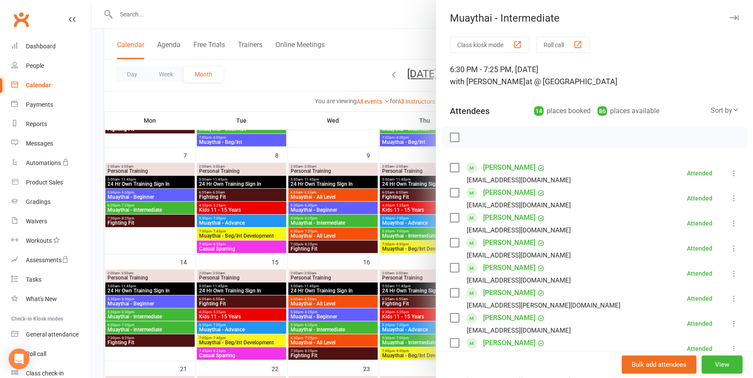
click at [123, 206] on div at bounding box center [422, 189] width 661 height 378
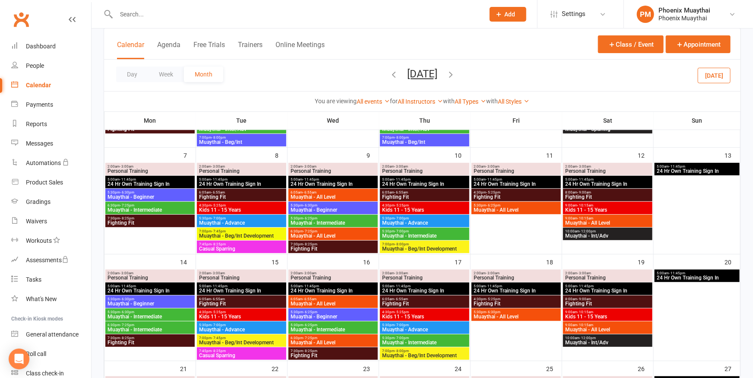
click at [121, 327] on span "Muaythai - Intermediate" at bounding box center [150, 329] width 86 height 5
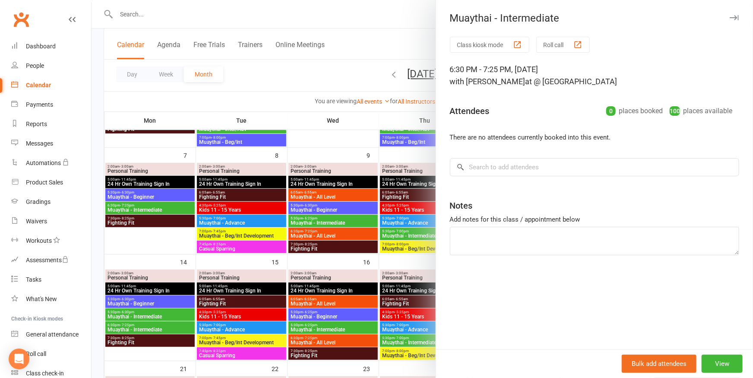
click at [143, 240] on div at bounding box center [422, 189] width 661 height 378
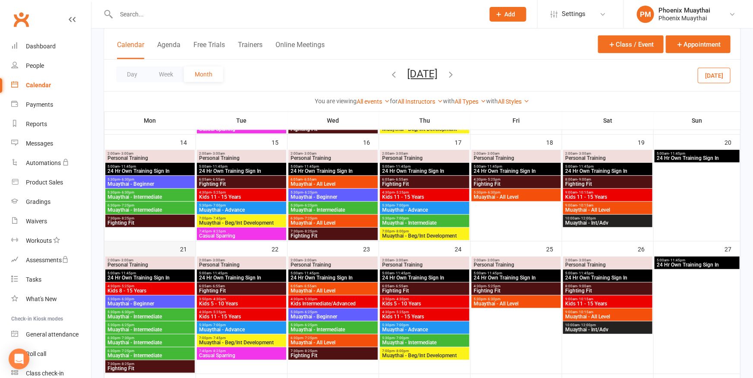
scroll to position [309, 0]
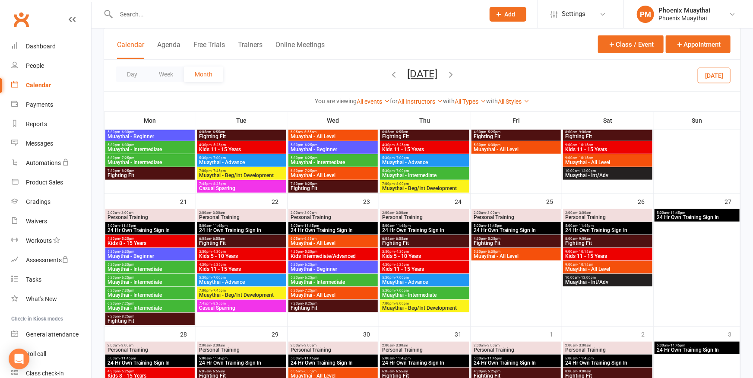
click at [126, 264] on span "- 6:30pm" at bounding box center [127, 264] width 14 height 4
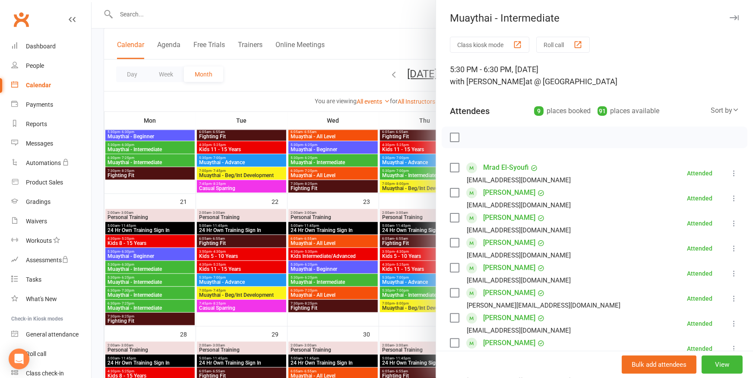
click at [120, 281] on div at bounding box center [422, 189] width 661 height 378
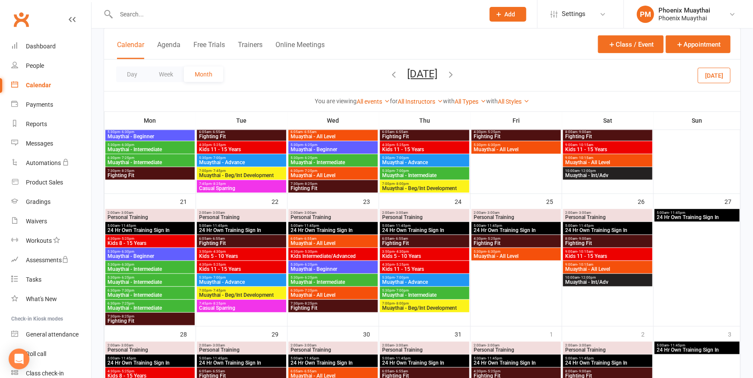
click at [119, 279] on span "Muaythai - Intermediate" at bounding box center [150, 281] width 86 height 5
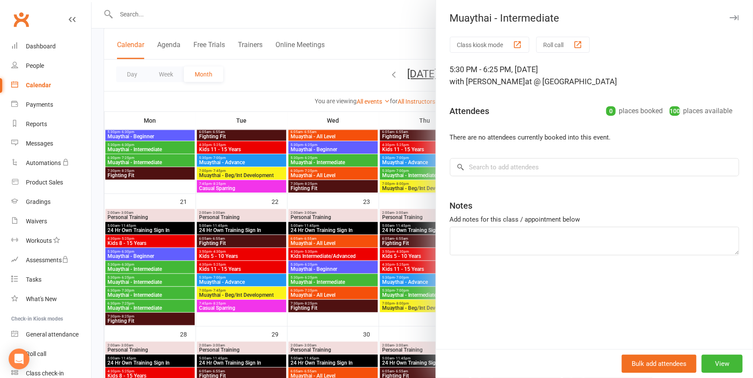
click at [118, 278] on div at bounding box center [422, 189] width 661 height 378
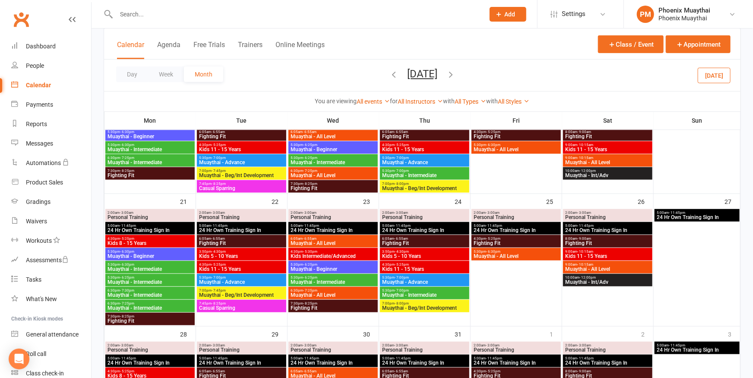
click at [118, 278] on span "5:30pm - 6:25pm" at bounding box center [150, 277] width 86 height 4
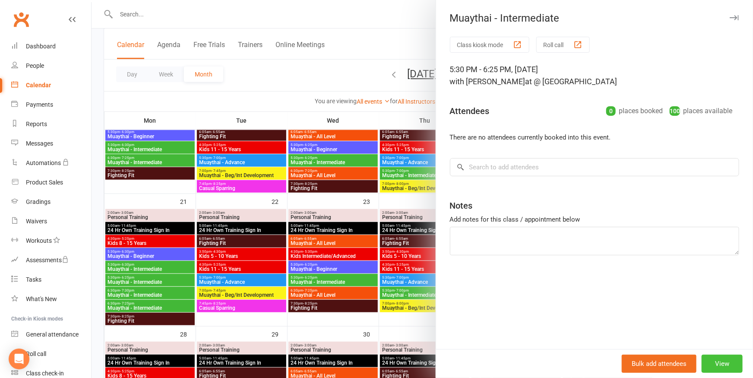
click at [715, 360] on button "View" at bounding box center [721, 363] width 41 height 18
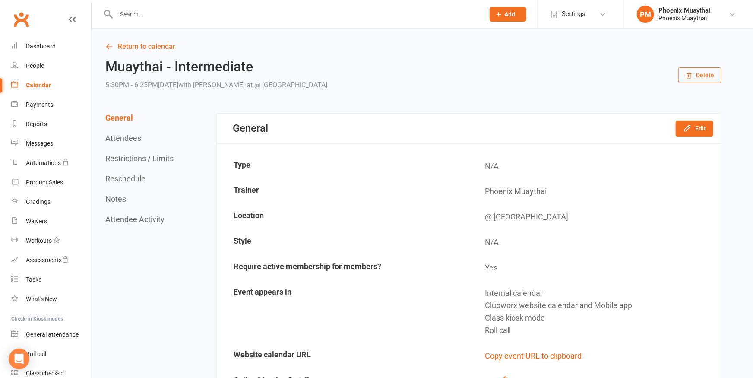
drag, startPoint x: 712, startPoint y: 76, endPoint x: 708, endPoint y: 79, distance: 4.9
click at [712, 75] on button "Delete" at bounding box center [699, 75] width 43 height 16
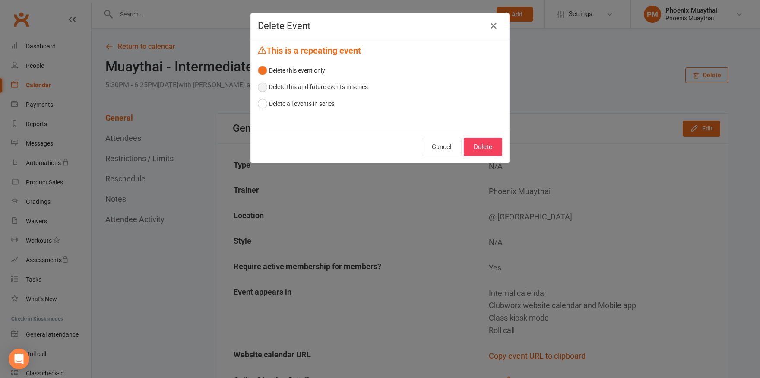
click at [258, 85] on button "Delete this and future events in series" at bounding box center [313, 87] width 110 height 16
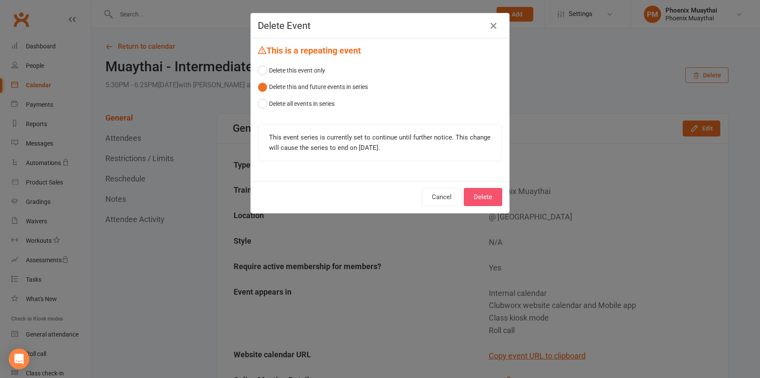
click at [480, 202] on button "Delete" at bounding box center [483, 197] width 38 height 18
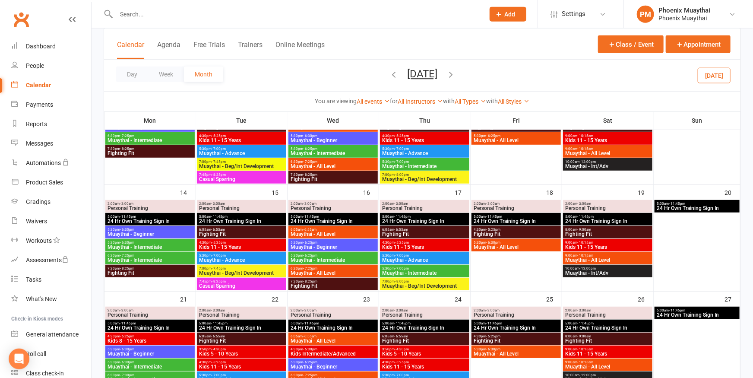
scroll to position [237, 0]
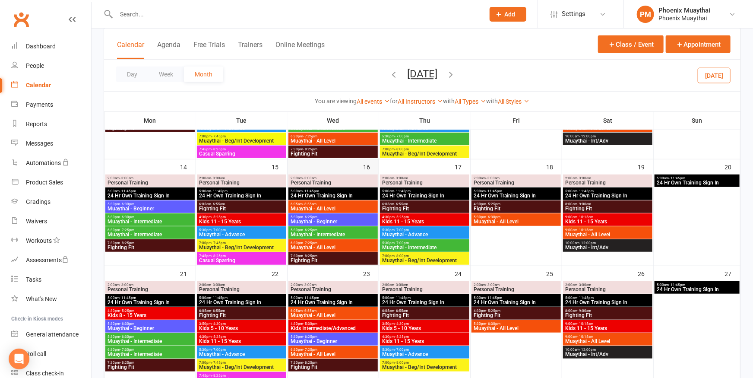
click at [357, 165] on div "16" at bounding box center [332, 212] width 91 height 106
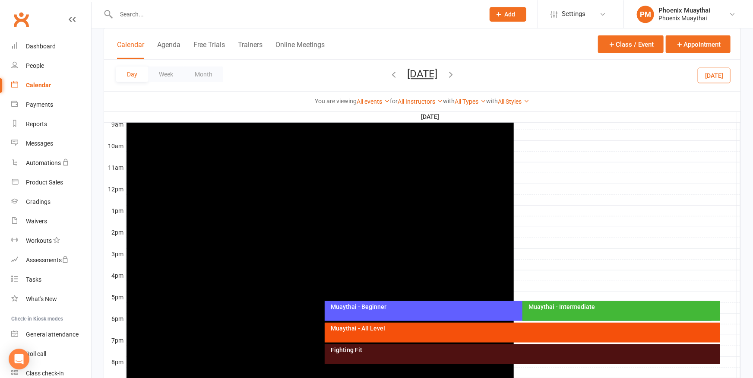
scroll to position [243, 0]
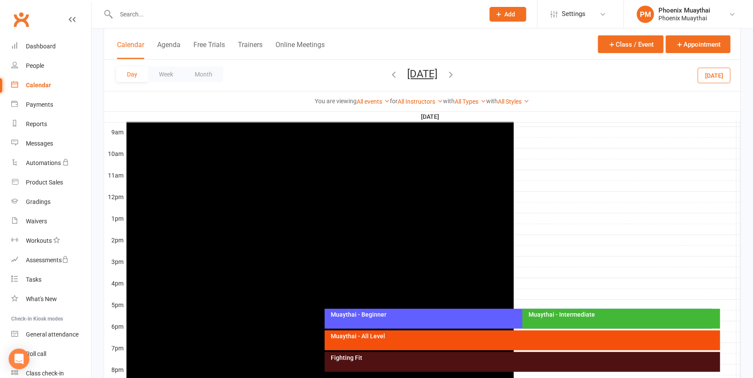
click at [38, 88] on div "Calendar" at bounding box center [38, 85] width 25 height 7
click at [36, 82] on div "Calendar" at bounding box center [38, 85] width 25 height 7
click at [170, 76] on button "Week" at bounding box center [166, 74] width 36 height 16
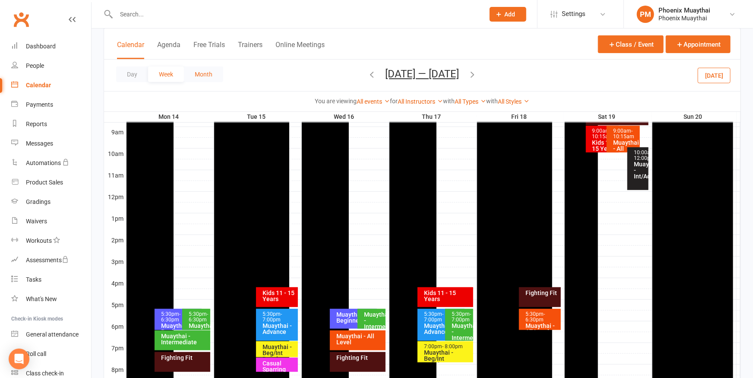
click at [209, 72] on button "Month" at bounding box center [203, 74] width 39 height 16
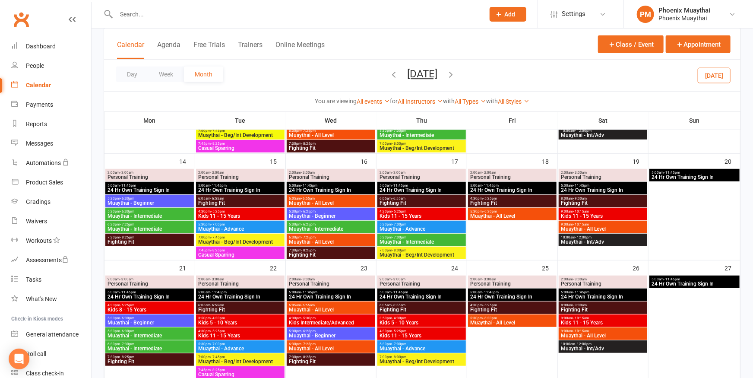
click at [326, 283] on span "Personal Training" at bounding box center [330, 283] width 85 height 5
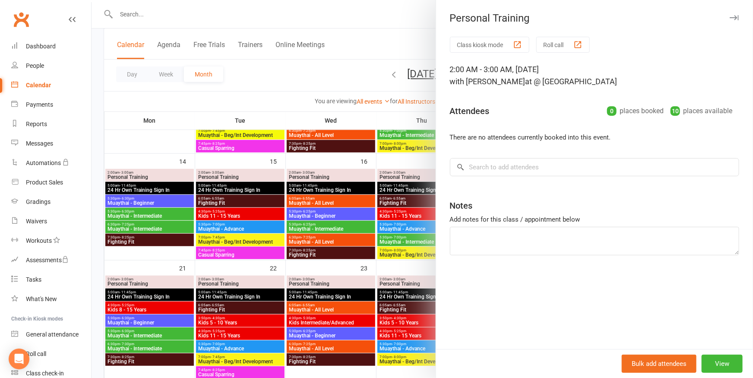
click at [337, 280] on div at bounding box center [422, 189] width 661 height 378
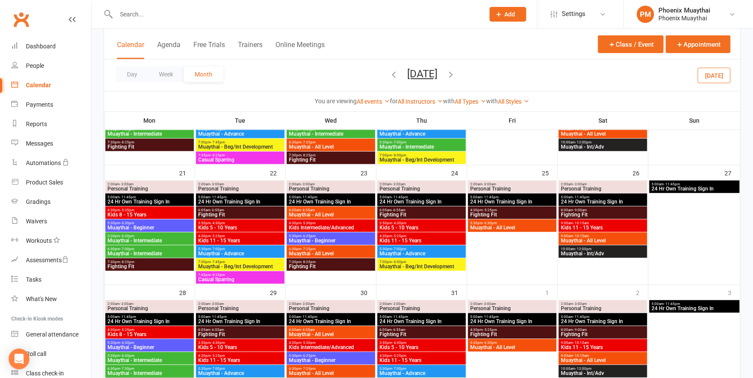
scroll to position [291, 0]
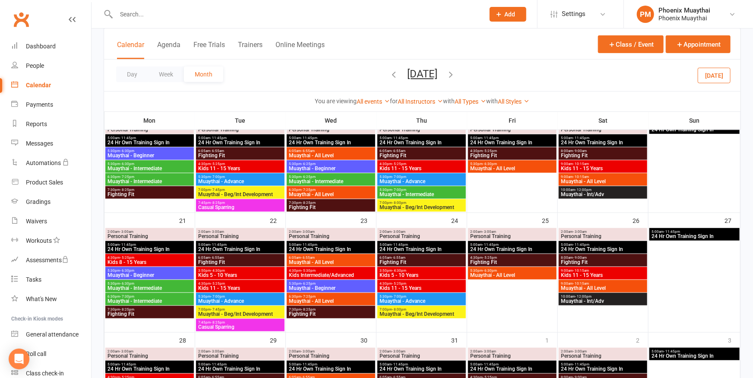
click at [35, 82] on div "Calendar" at bounding box center [38, 85] width 25 height 7
click at [621, 42] on button "Class / Event" at bounding box center [631, 44] width 66 height 18
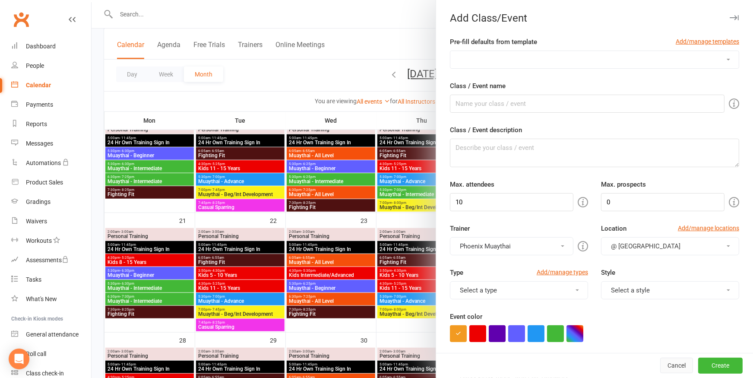
click at [664, 367] on button "Cancel" at bounding box center [676, 366] width 33 height 16
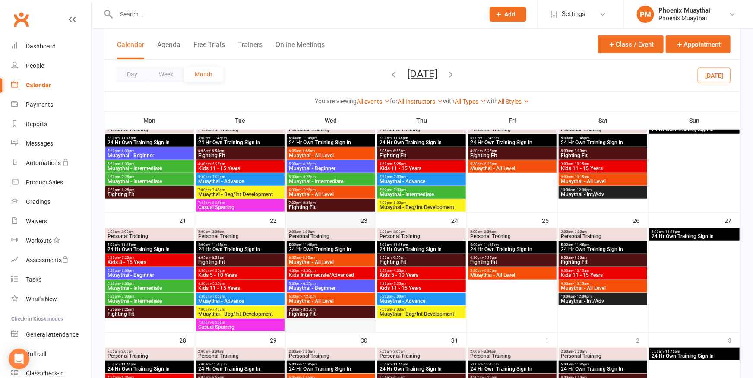
click at [351, 216] on div "23" at bounding box center [331, 272] width 90 height 119
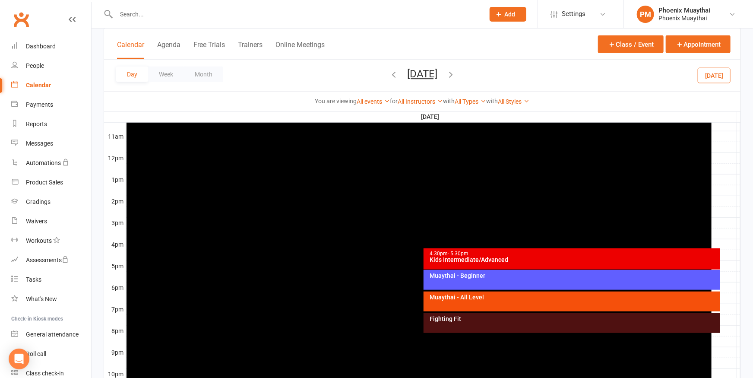
scroll to position [0, 0]
click at [207, 74] on button "Month" at bounding box center [203, 74] width 39 height 16
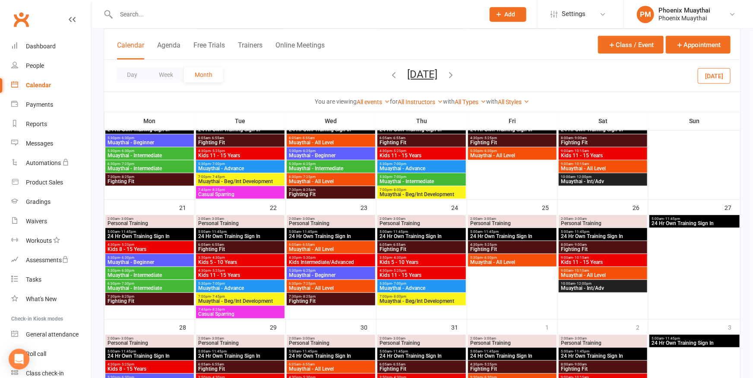
scroll to position [329, 0]
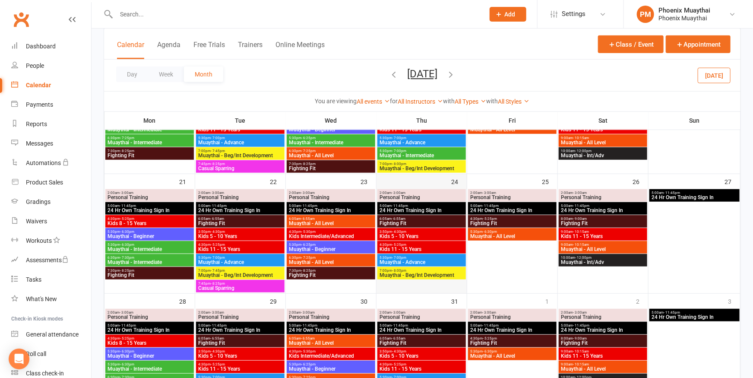
click at [406, 181] on div "24" at bounding box center [421, 233] width 90 height 119
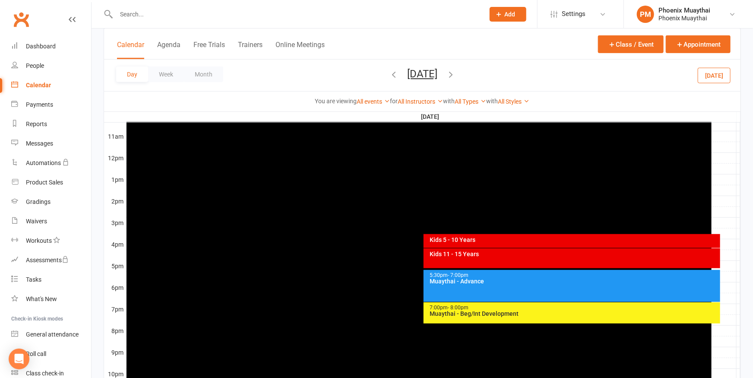
scroll to position [0, 0]
click at [173, 74] on button "Week" at bounding box center [166, 74] width 36 height 16
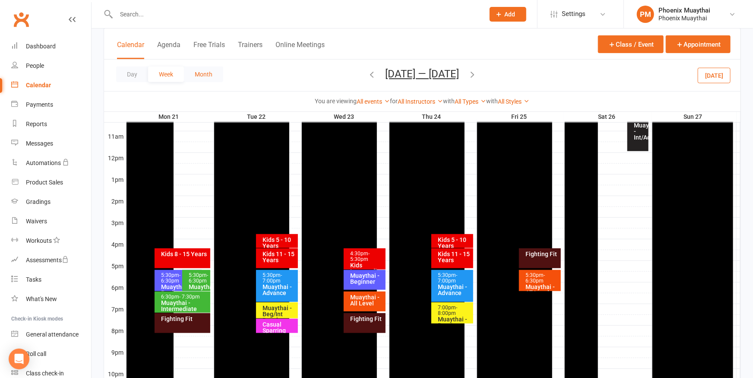
click at [201, 73] on button "Month" at bounding box center [203, 74] width 39 height 16
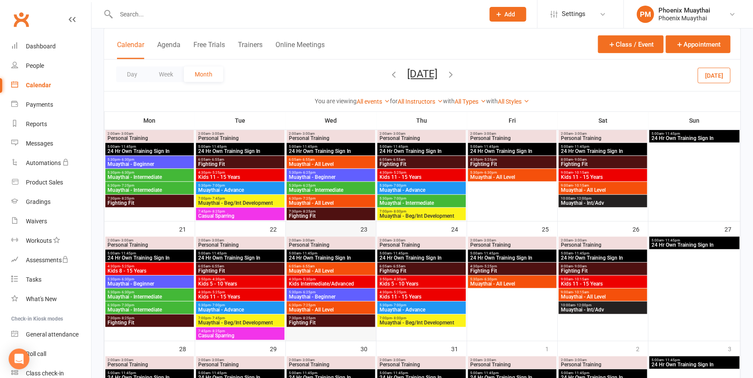
click at [348, 228] on div "23" at bounding box center [331, 280] width 90 height 119
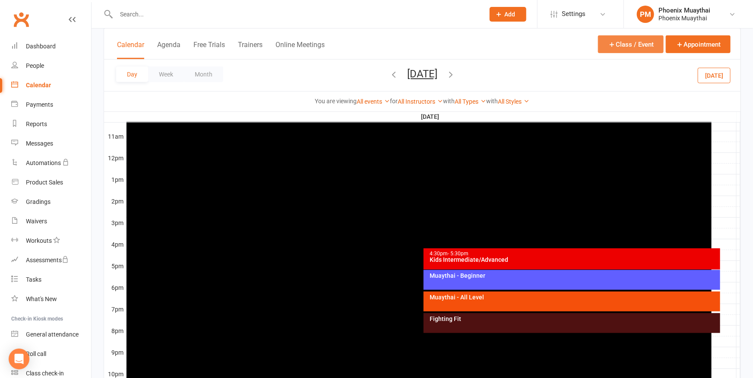
click at [620, 43] on button "Class / Event" at bounding box center [631, 44] width 66 height 18
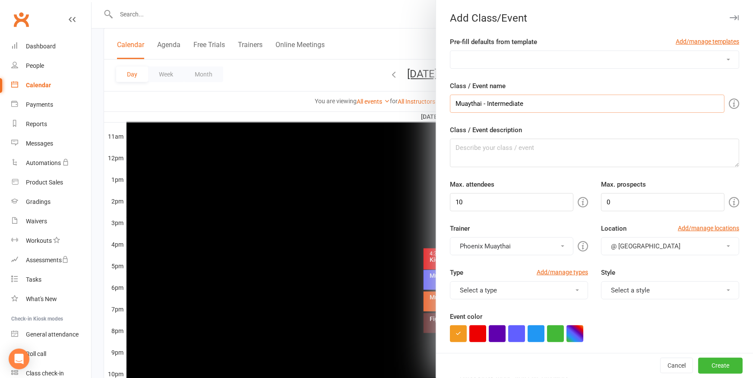
type input "Muaythai - Intermediate"
click at [498, 202] on input "10" at bounding box center [511, 202] width 123 height 18
type input "100"
click at [552, 335] on button "button" at bounding box center [555, 333] width 17 height 17
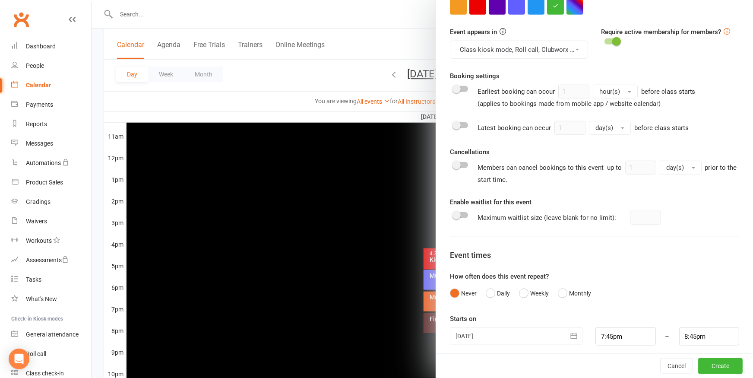
scroll to position [333, 0]
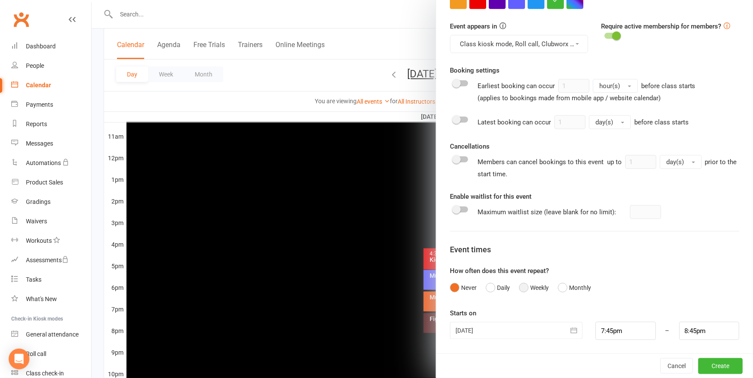
click at [521, 286] on button "Weekly" at bounding box center [534, 287] width 30 height 16
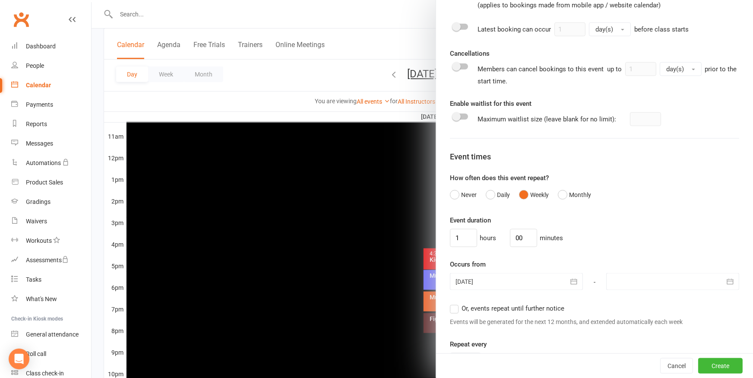
scroll to position [428, 0]
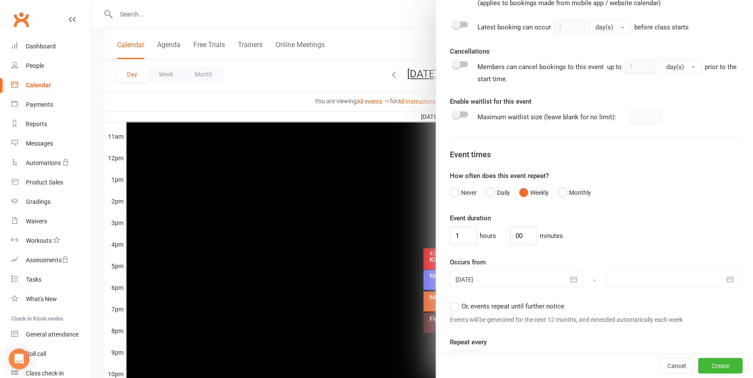
click at [451, 307] on label "Or, events repeat until further notice" at bounding box center [507, 306] width 114 height 10
click at [451, 301] on input "Or, events repeat until further notice" at bounding box center [453, 301] width 6 height 0
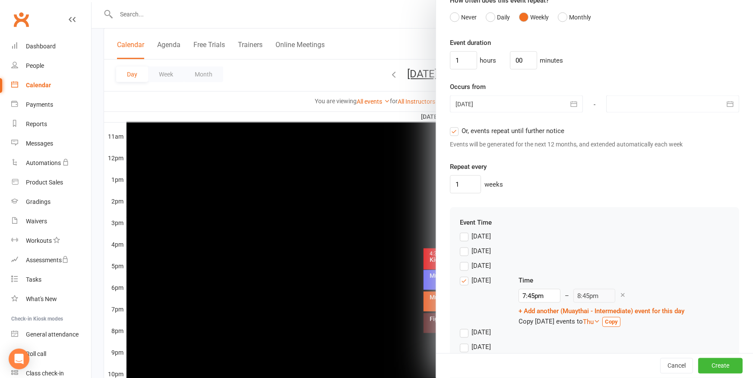
scroll to position [618, 0]
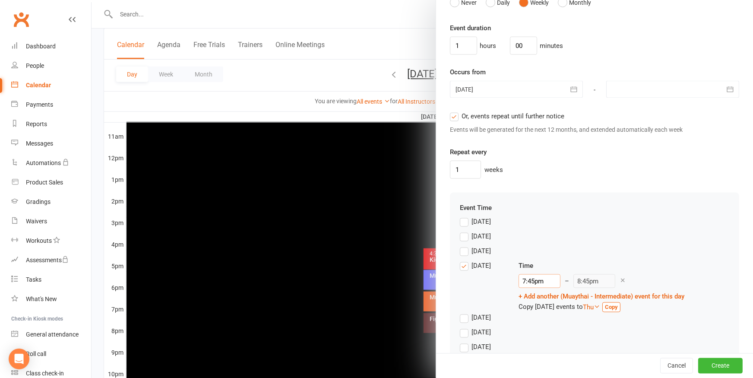
click at [543, 283] on input "7:45pm" at bounding box center [539, 281] width 42 height 14
type input "5:30pm"
type input "6:30pm"
click at [540, 305] on li "5:30pm" at bounding box center [539, 309] width 41 height 13
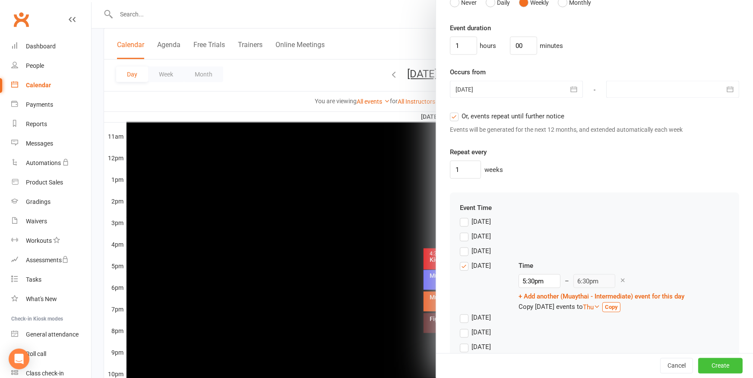
click at [706, 364] on button "Create" at bounding box center [720, 366] width 44 height 16
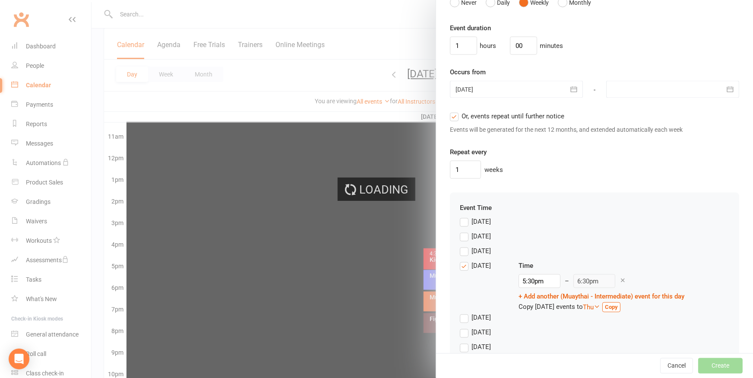
scroll to position [618, 0]
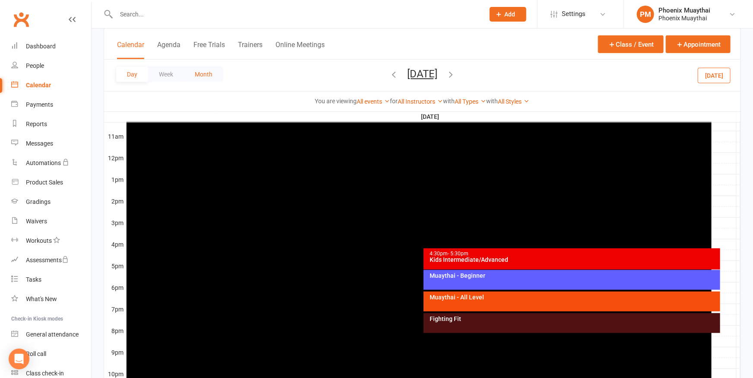
click at [204, 76] on button "Month" at bounding box center [203, 74] width 39 height 16
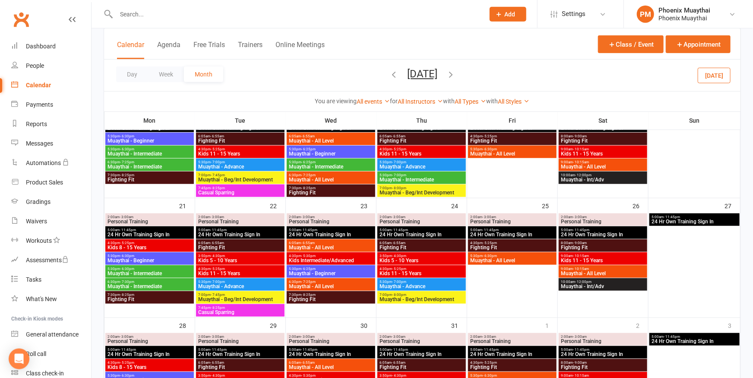
scroll to position [282, 0]
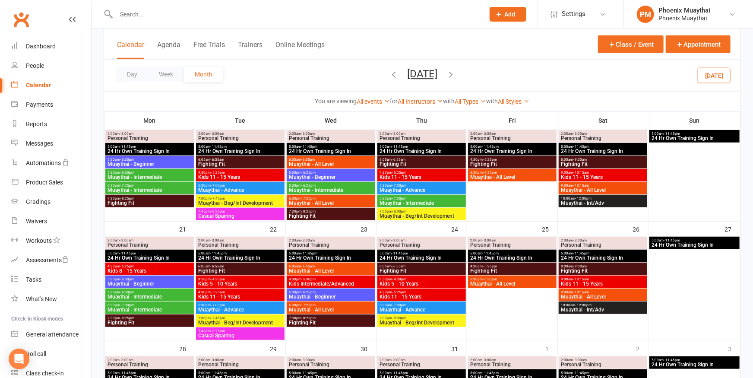
click at [330, 186] on span "5:30pm - 6:25pm" at bounding box center [330, 185] width 85 height 4
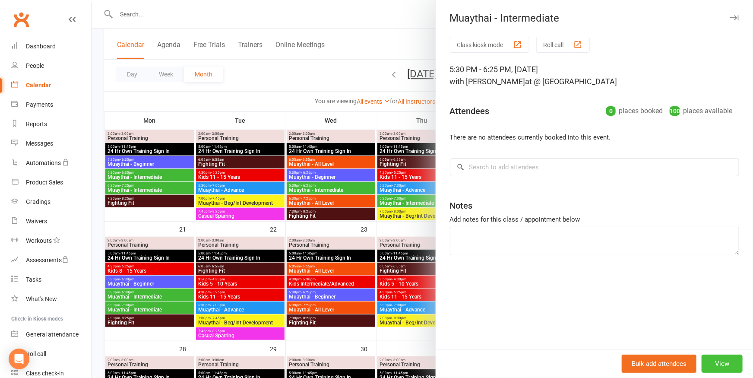
click at [712, 361] on button "View" at bounding box center [721, 363] width 41 height 18
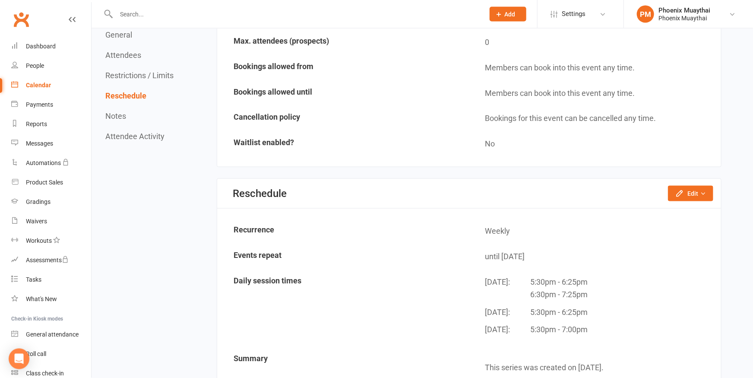
scroll to position [617, 0]
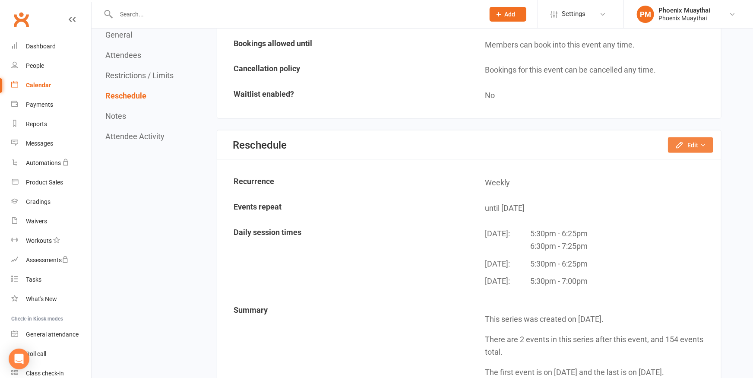
click at [692, 143] on button "Edit" at bounding box center [690, 145] width 45 height 16
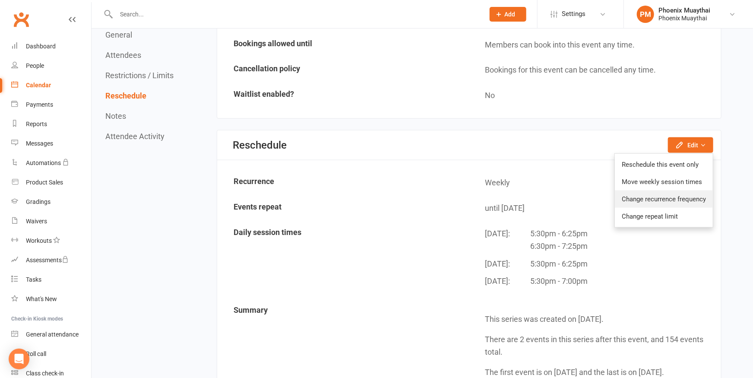
click at [650, 199] on link "Change recurrence frequency" at bounding box center [664, 198] width 98 height 17
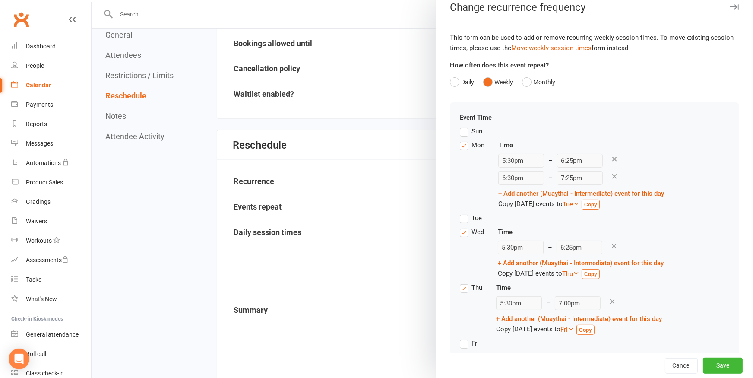
scroll to position [0, 0]
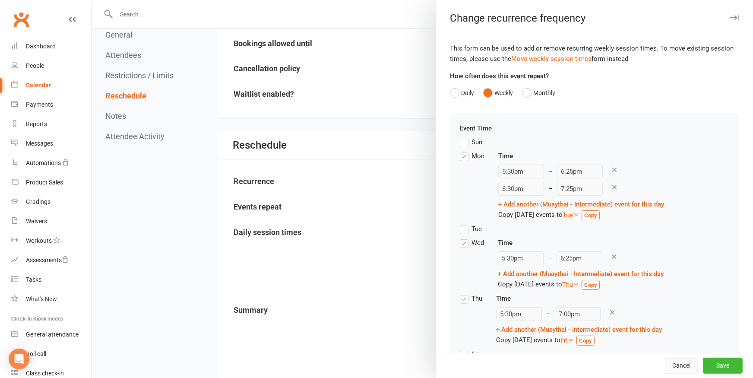
click at [665, 362] on button "Cancel" at bounding box center [681, 366] width 33 height 16
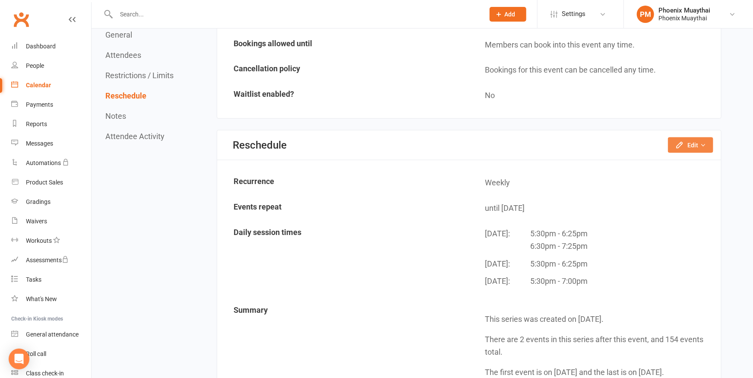
click at [687, 142] on button "Edit" at bounding box center [690, 145] width 45 height 16
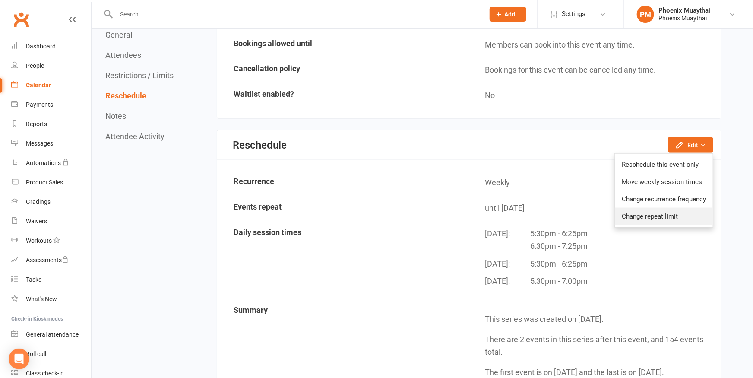
click at [633, 216] on link "Change repeat limit" at bounding box center [664, 216] width 98 height 17
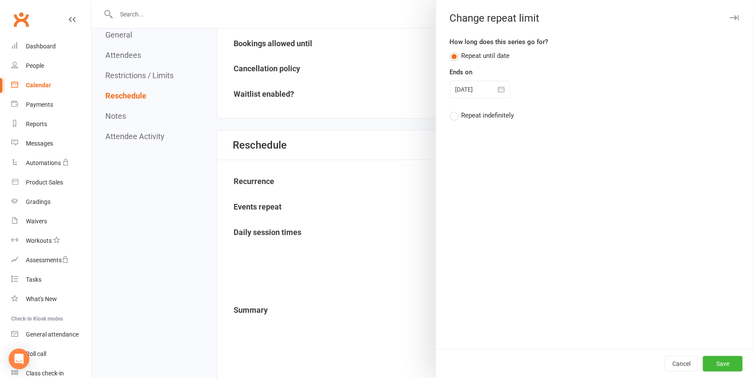
click at [450, 117] on label "Repeat indefinitely" at bounding box center [482, 115] width 64 height 10
click at [450, 110] on input "Repeat indefinitely" at bounding box center [453, 110] width 6 height 0
click at [715, 365] on button "Save" at bounding box center [723, 364] width 40 height 16
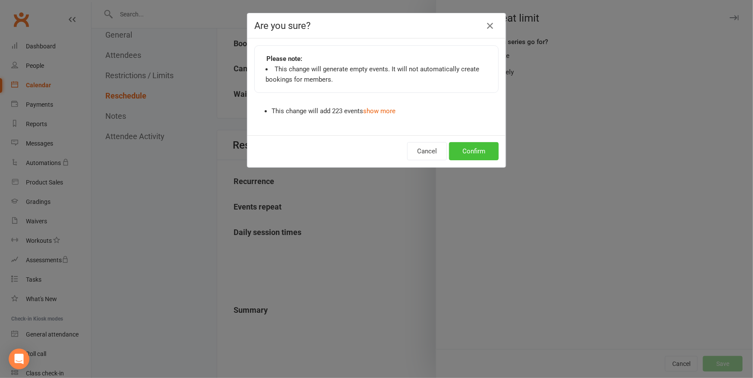
click at [469, 151] on button "Confirm" at bounding box center [474, 151] width 50 height 18
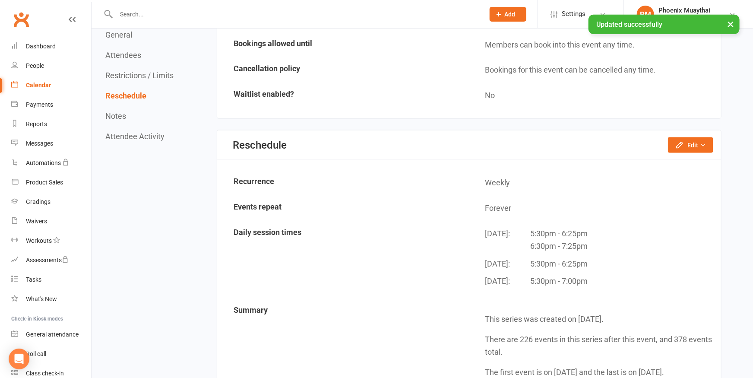
click at [35, 85] on div "Calendar" at bounding box center [38, 85] width 25 height 7
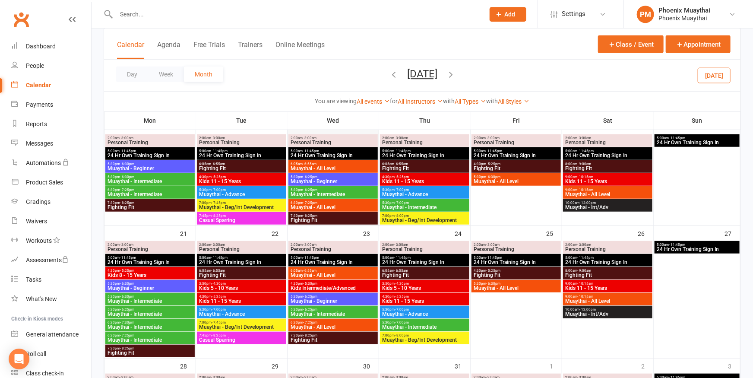
scroll to position [285, 0]
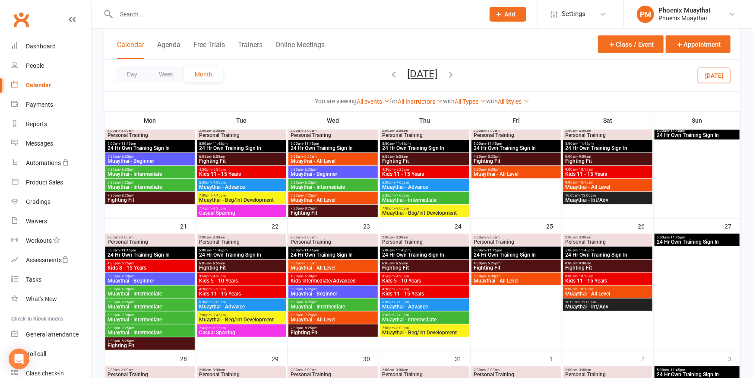
click at [138, 291] on span "Muaythai - Intermediate" at bounding box center [150, 293] width 86 height 5
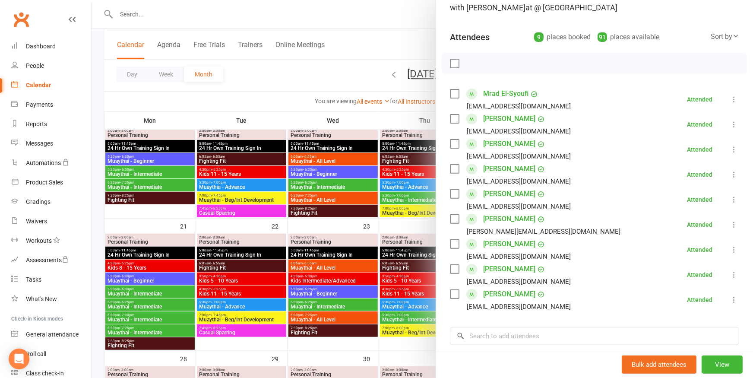
scroll to position [190, 0]
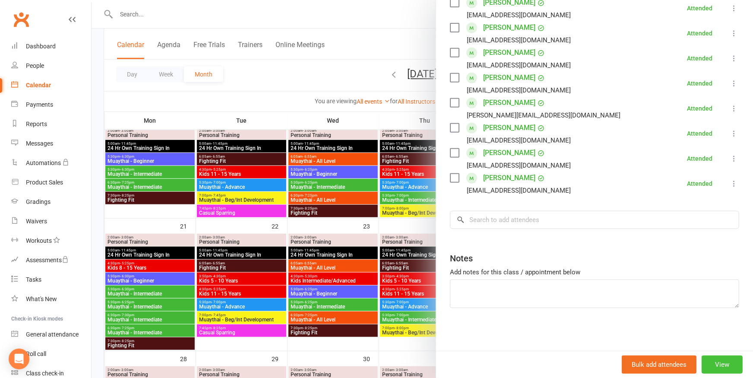
click at [705, 366] on button "View" at bounding box center [721, 364] width 41 height 18
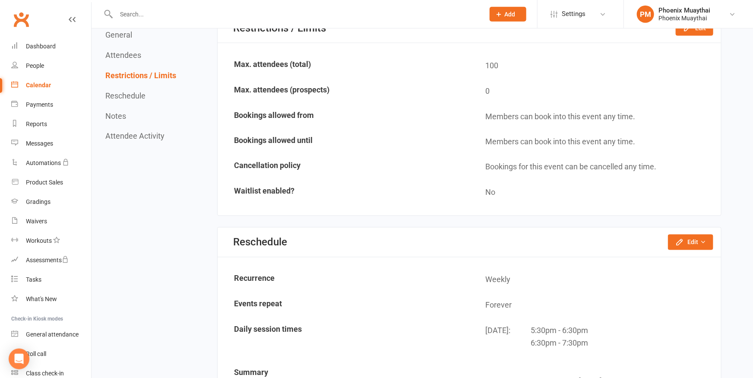
scroll to position [902, 0]
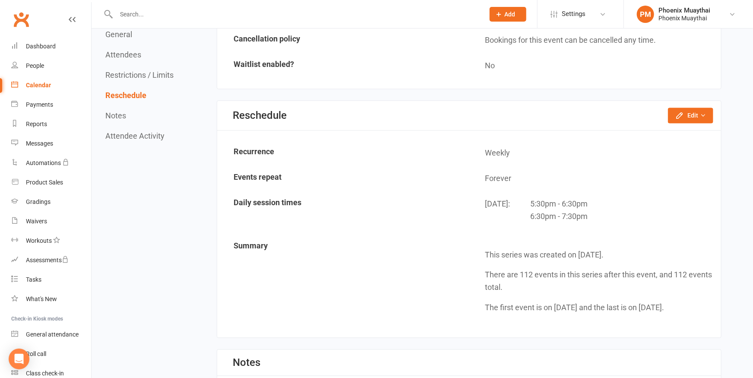
click at [36, 82] on div "Calendar" at bounding box center [38, 85] width 25 height 7
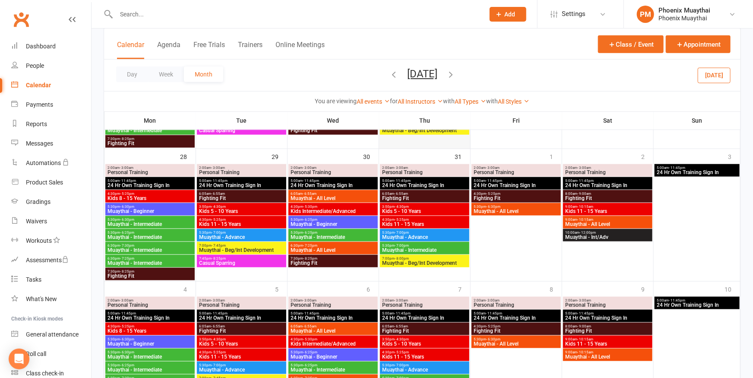
scroll to position [452, 0]
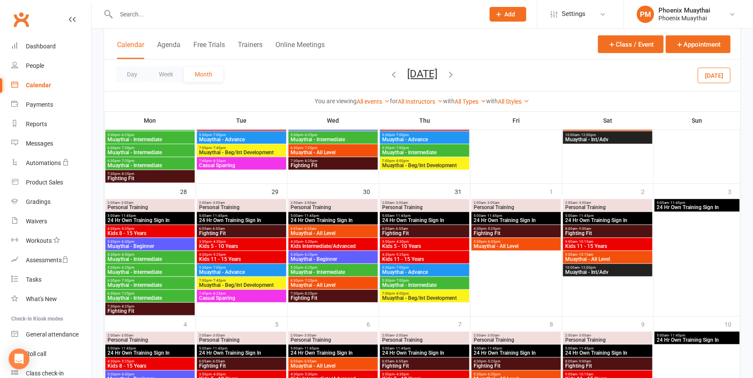
click at [455, 75] on icon "button" at bounding box center [450, 73] width 9 height 9
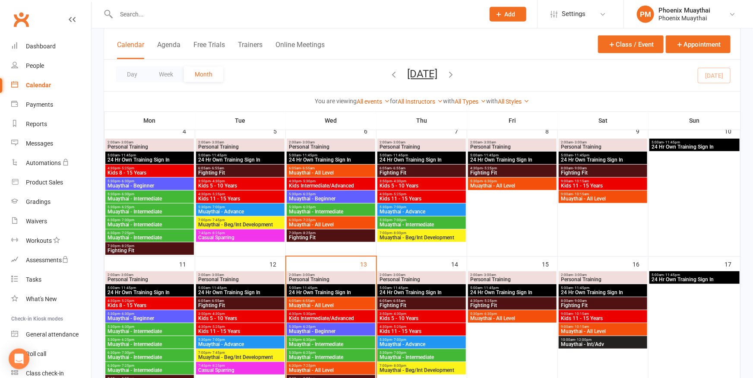
scroll to position [247, 0]
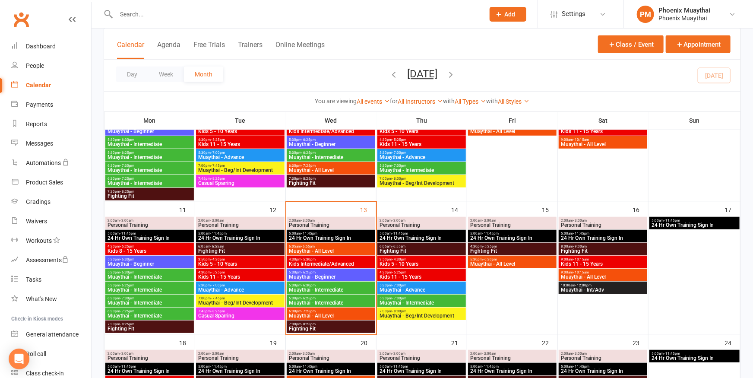
click at [344, 287] on span "Muaythai - Intermediate" at bounding box center [330, 289] width 85 height 5
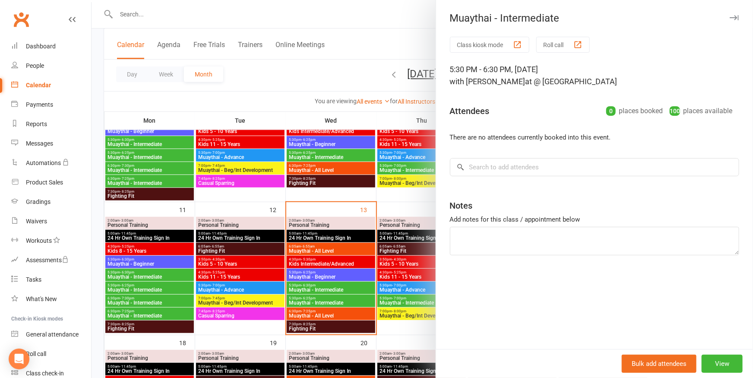
click at [335, 301] on div at bounding box center [422, 189] width 661 height 378
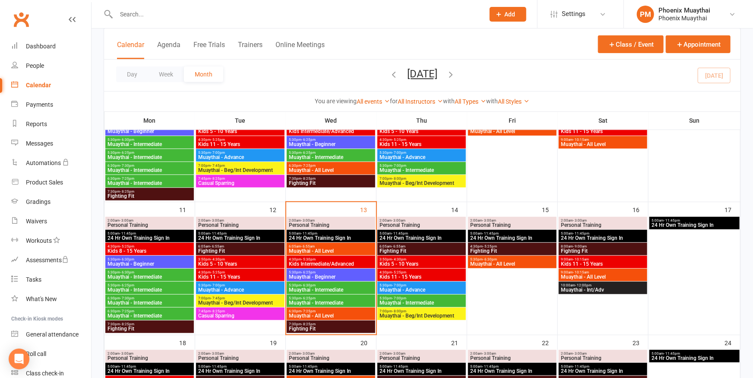
click at [325, 300] on span "Muaythai - Intermediate" at bounding box center [330, 302] width 85 height 5
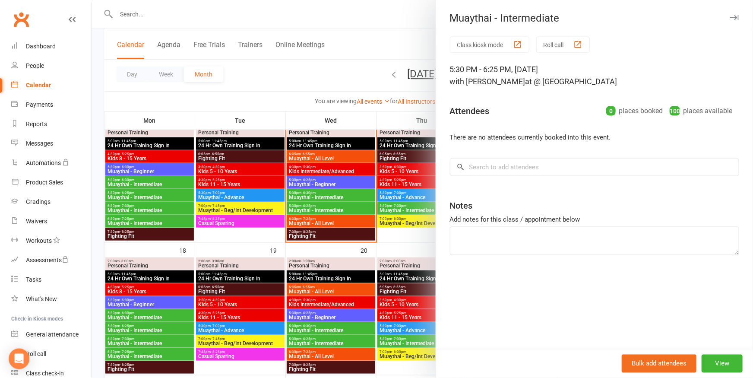
scroll to position [342, 0]
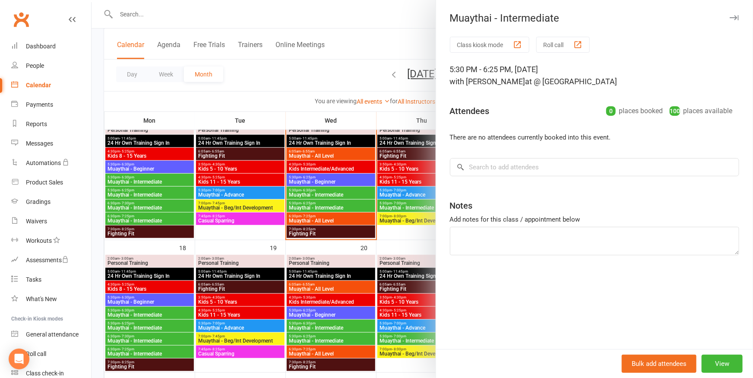
click at [332, 190] on div at bounding box center [422, 189] width 661 height 378
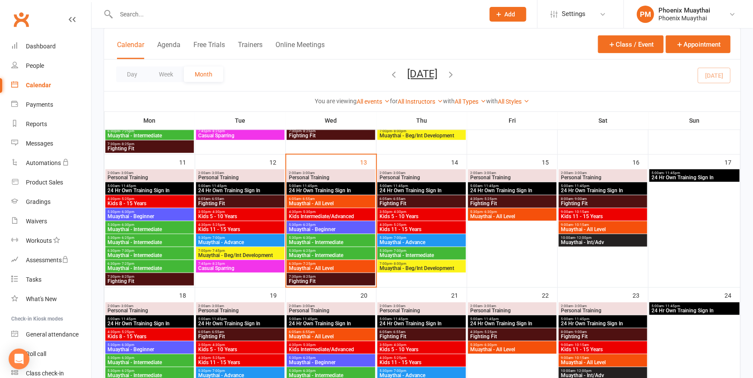
scroll to position [104, 0]
